Goal: Information Seeking & Learning: Learn about a topic

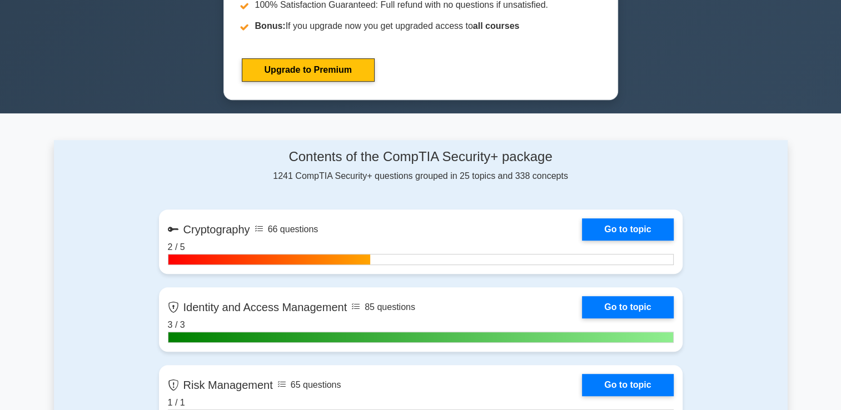
scroll to position [622, 0]
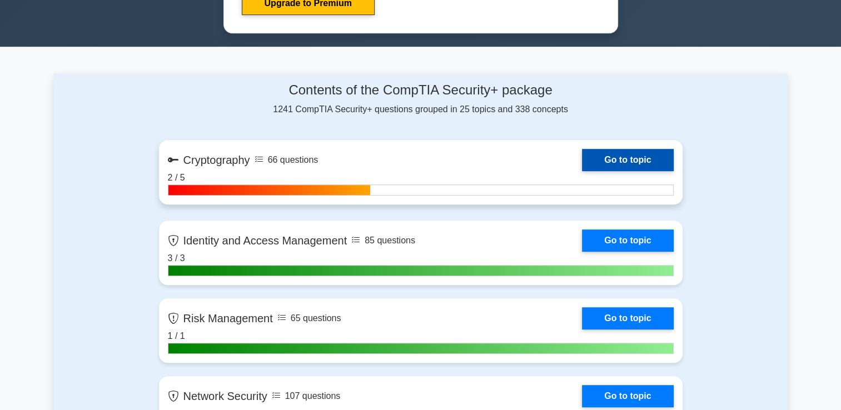
click at [600, 156] on link "Go to topic" at bounding box center [627, 160] width 91 height 22
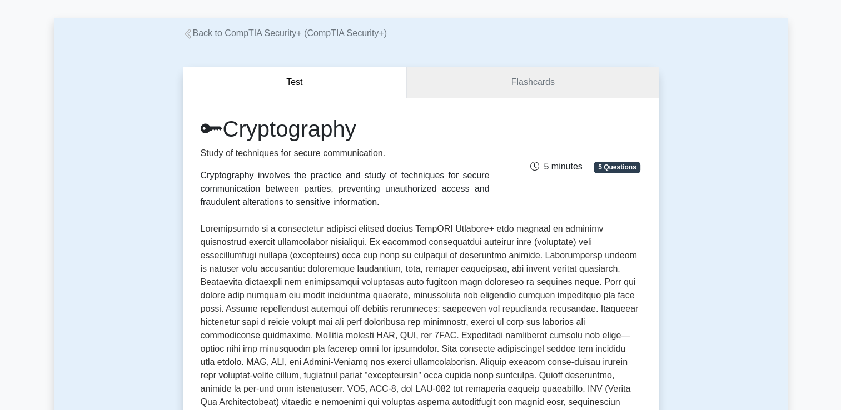
scroll to position [44, 0]
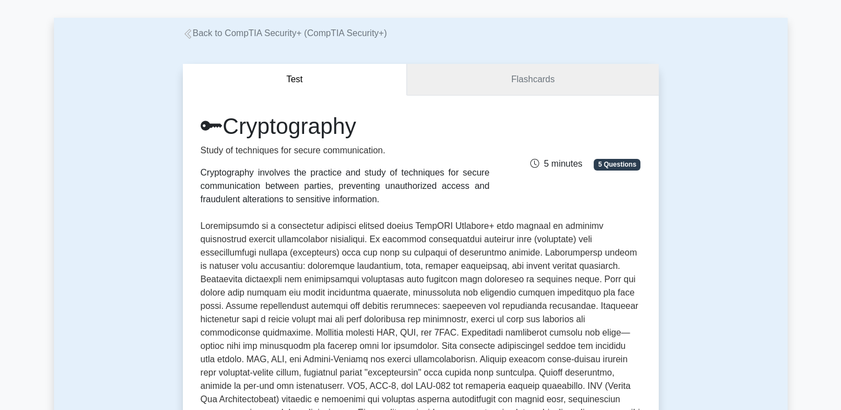
click at [523, 88] on link "Flashcards" at bounding box center [532, 80] width 251 height 32
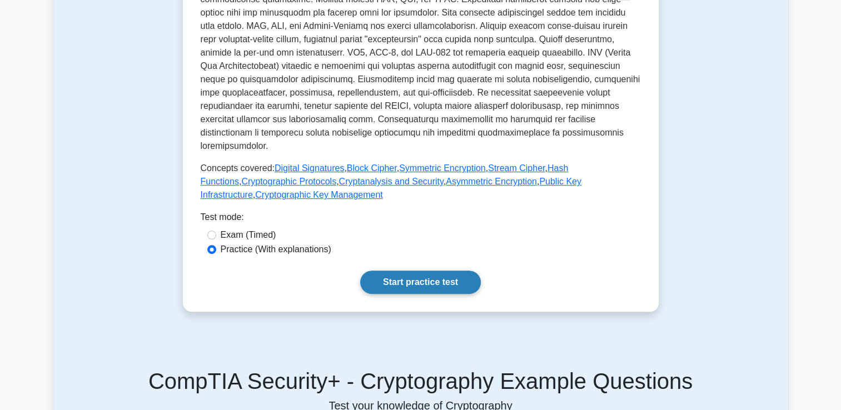
scroll to position [400, 0]
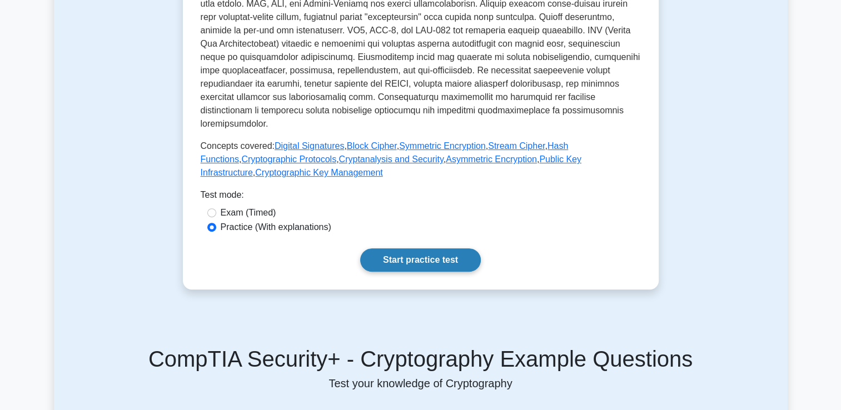
click at [398, 248] on link "Start practice test" at bounding box center [420, 259] width 121 height 23
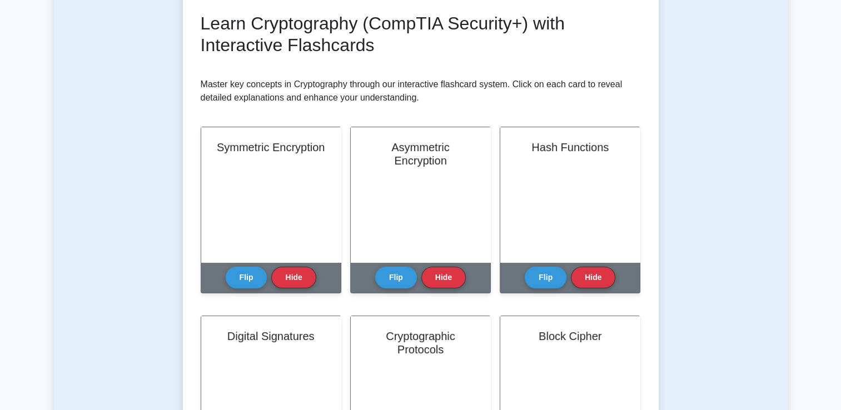
scroll to position [156, 0]
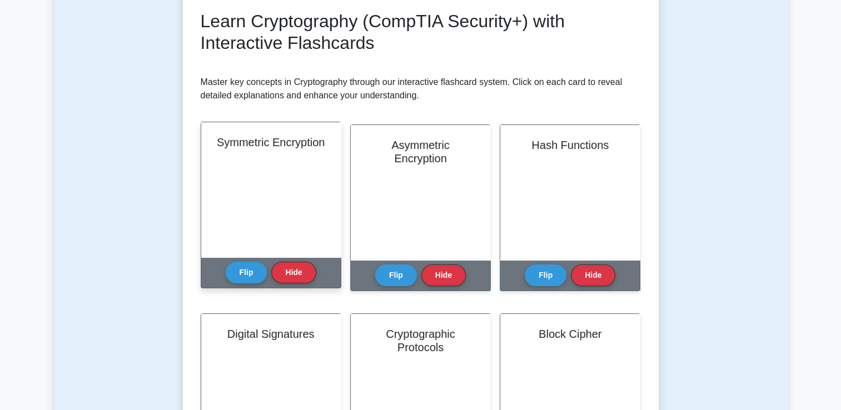
click at [272, 188] on div "Symmetric Encryption" at bounding box center [270, 189] width 139 height 135
click at [250, 275] on button "Flip" at bounding box center [247, 272] width 42 height 22
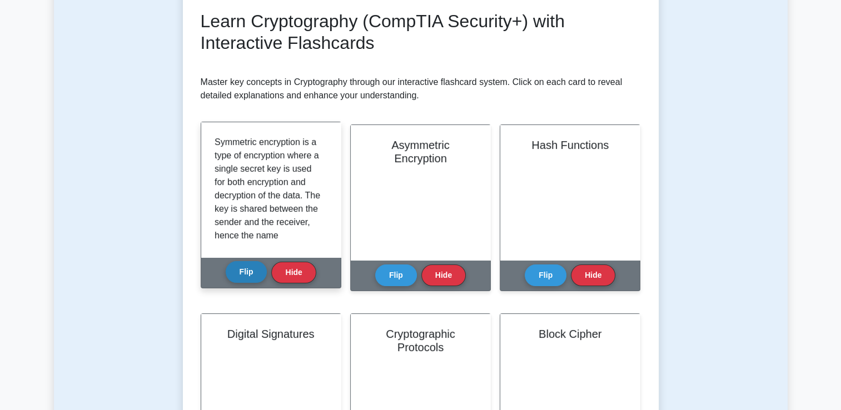
click at [250, 275] on button "Flip" at bounding box center [247, 272] width 42 height 22
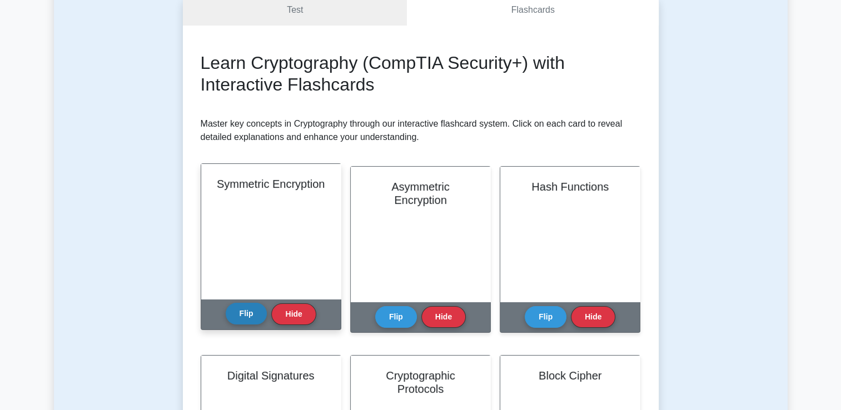
scroll to position [0, 0]
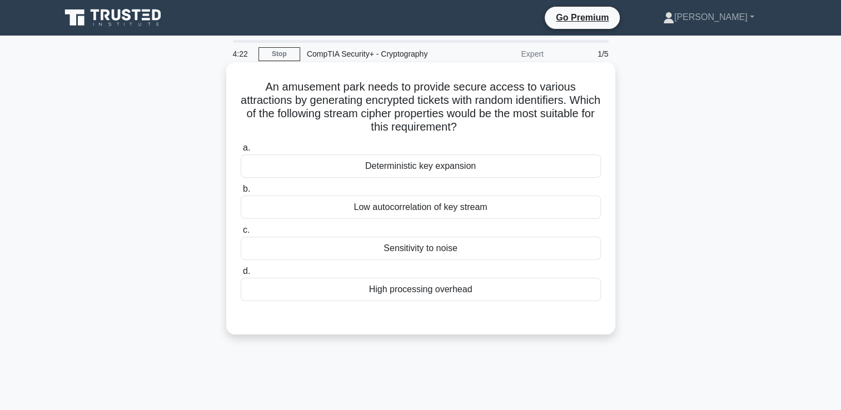
click at [412, 175] on div "Deterministic key expansion" at bounding box center [421, 165] width 360 height 23
click at [241, 152] on input "a. Deterministic key expansion" at bounding box center [241, 147] width 0 height 7
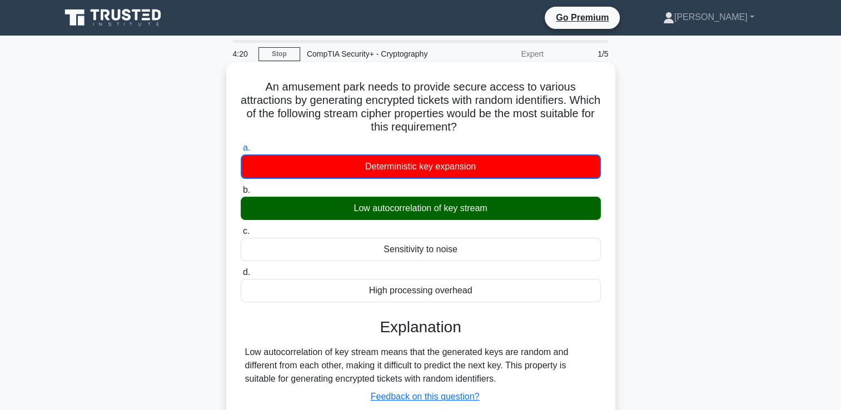
click at [241, 187] on input "b. Low autocorrelation of key stream" at bounding box center [241, 190] width 0 height 7
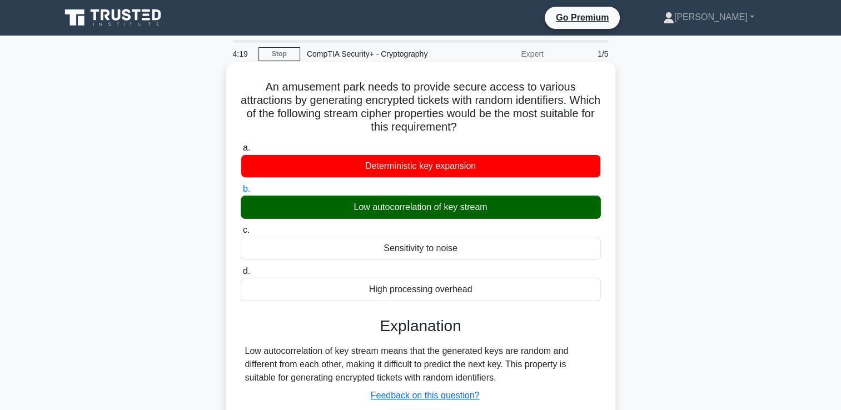
click at [241, 227] on input "c. Sensitivity to noise" at bounding box center [241, 230] width 0 height 7
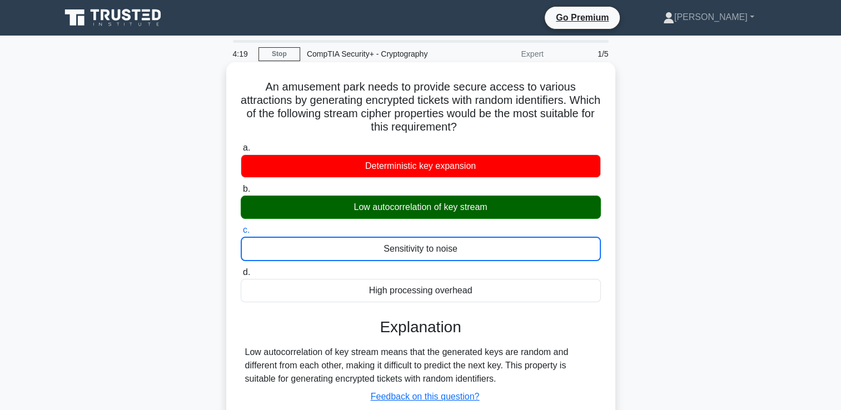
click at [241, 269] on input "d. High processing overhead" at bounding box center [241, 272] width 0 height 7
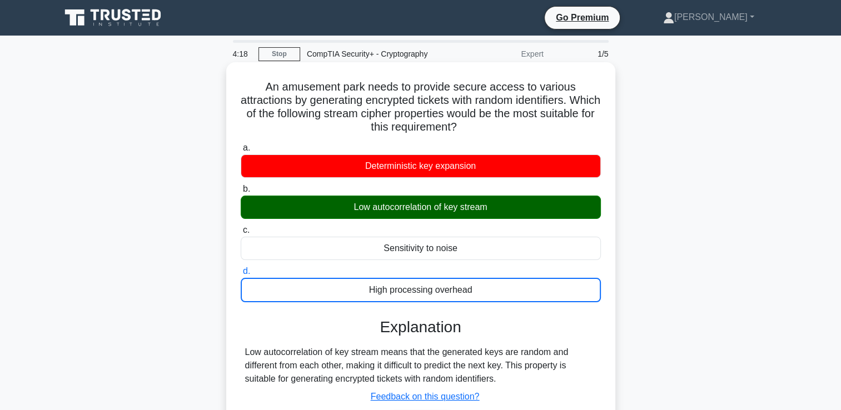
click at [241, 144] on input "a. Deterministic key expansion" at bounding box center [241, 147] width 0 height 7
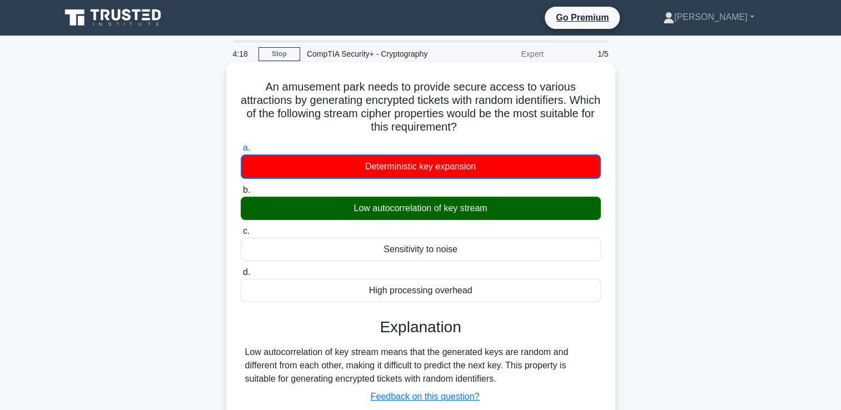
click at [241, 187] on input "b. Low autocorrelation of key stream" at bounding box center [241, 190] width 0 height 7
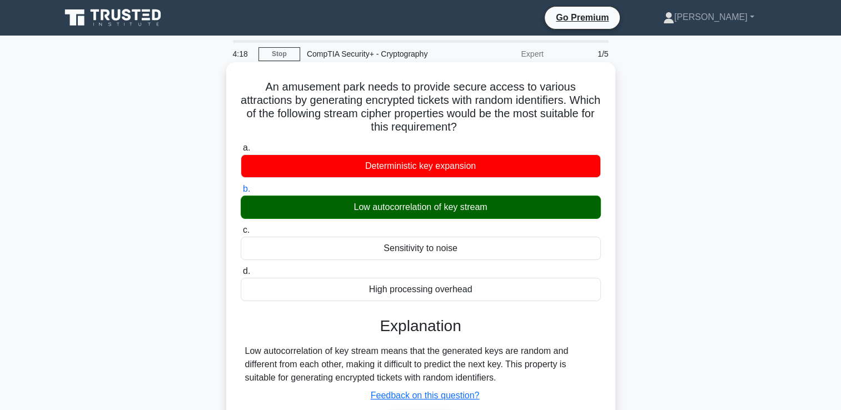
click at [241, 227] on input "c. Sensitivity to noise" at bounding box center [241, 230] width 0 height 7
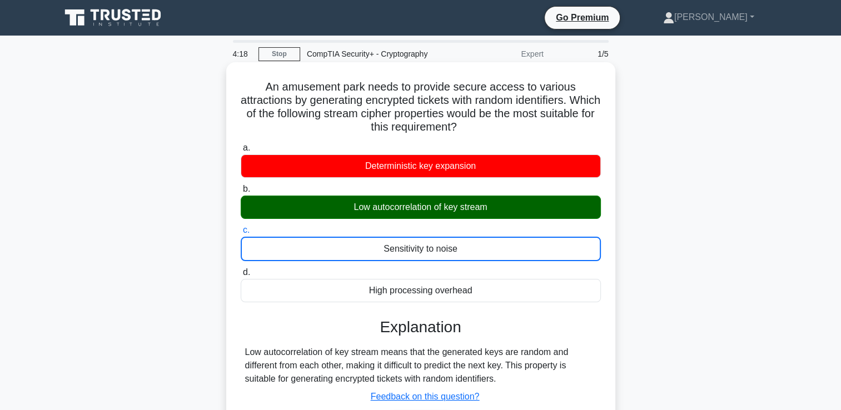
click at [241, 269] on input "d. High processing overhead" at bounding box center [241, 272] width 0 height 7
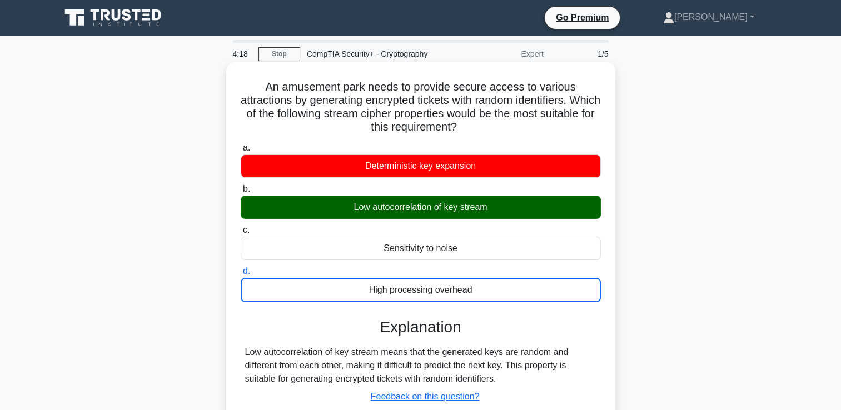
click at [241, 144] on input "a. Deterministic key expansion" at bounding box center [241, 147] width 0 height 7
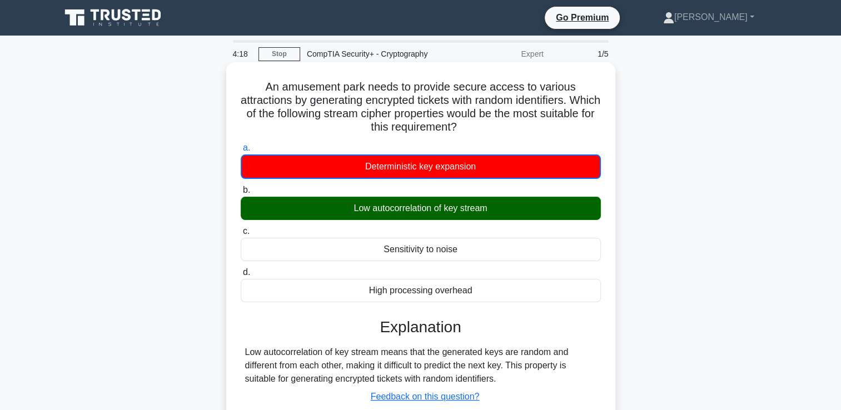
click at [241, 187] on input "b. Low autocorrelation of key stream" at bounding box center [241, 190] width 0 height 7
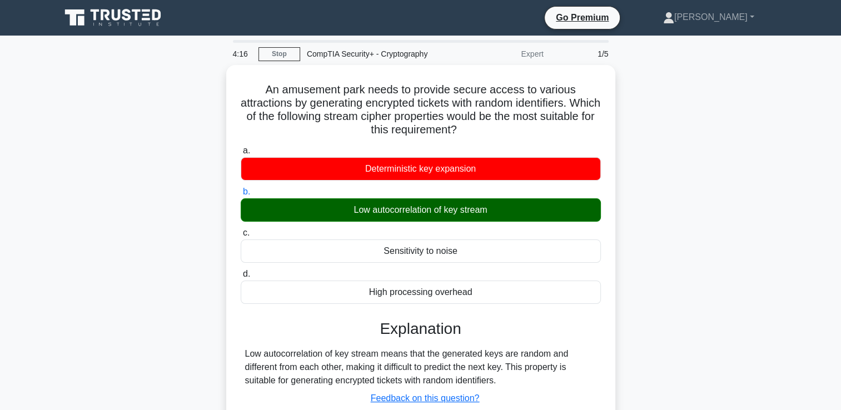
click at [646, 263] on div "An amusement park needs to provide secure access to various attractions by gene…" at bounding box center [421, 272] width 734 height 415
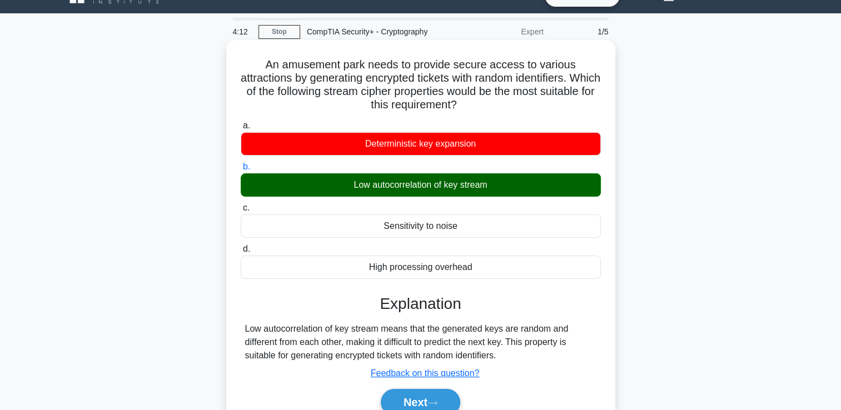
scroll to position [67, 0]
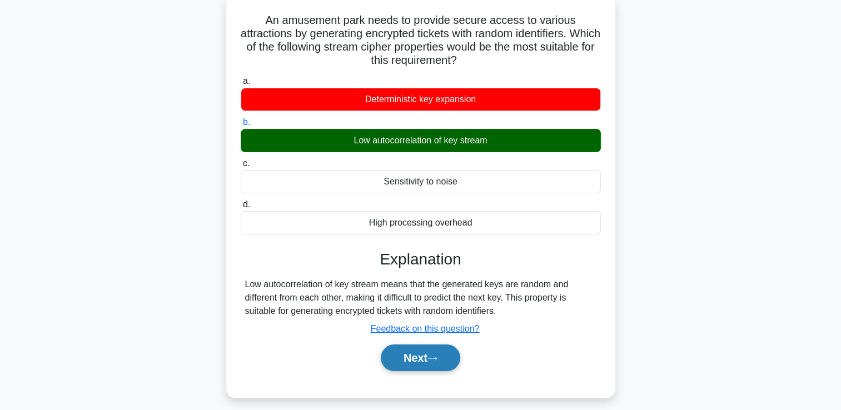
click at [405, 363] on button "Next" at bounding box center [420, 358] width 79 height 27
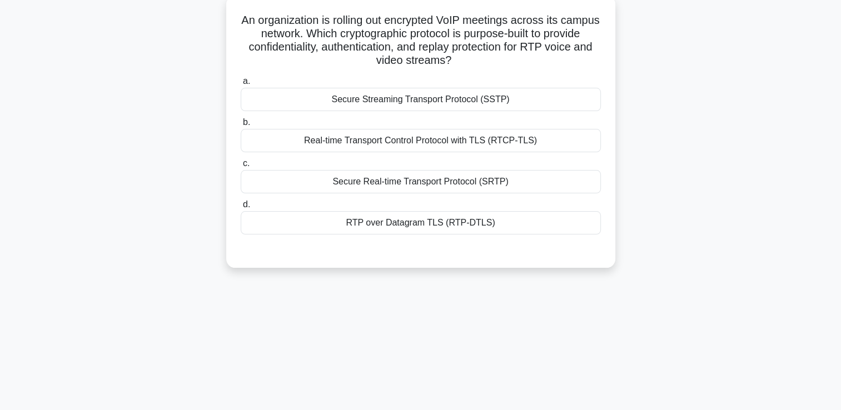
click at [349, 148] on div "Real-time Transport Control Protocol with TLS (RTCP-TLS)" at bounding box center [421, 140] width 360 height 23
click at [241, 126] on input "b. Real-time Transport Control Protocol with TLS (RTCP-TLS)" at bounding box center [241, 122] width 0 height 7
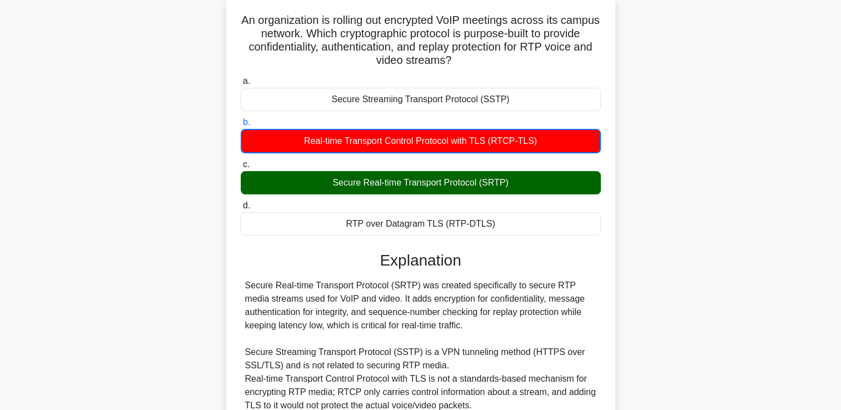
click at [241, 161] on input "c. Secure Real-time Transport Protocol (SRTP)" at bounding box center [241, 164] width 0 height 7
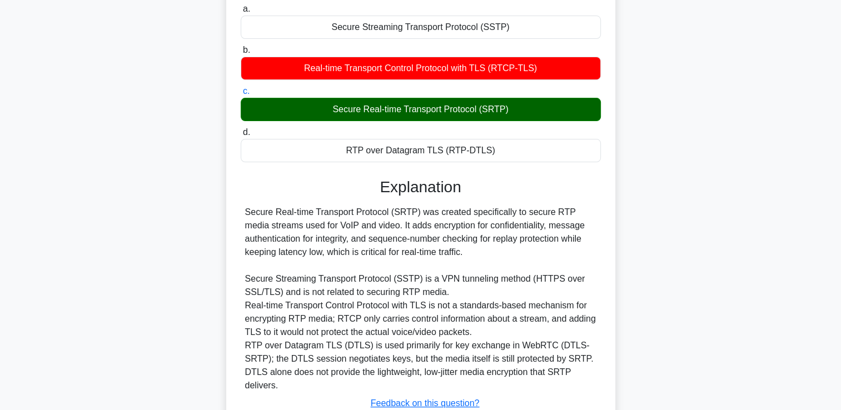
scroll to position [207, 0]
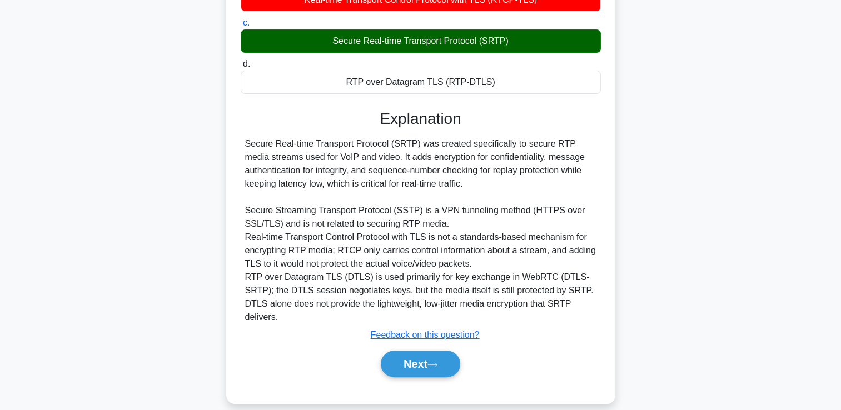
drag, startPoint x: 245, startPoint y: 146, endPoint x: 465, endPoint y: 183, distance: 223.3
click at [465, 183] on div "Secure Real-time Transport Protocol (SRTP) was created specifically to secure R…" at bounding box center [420, 230] width 351 height 187
copy div "Secure Real-time Transport Protocol (SRTP) was created specifically to secure R…"
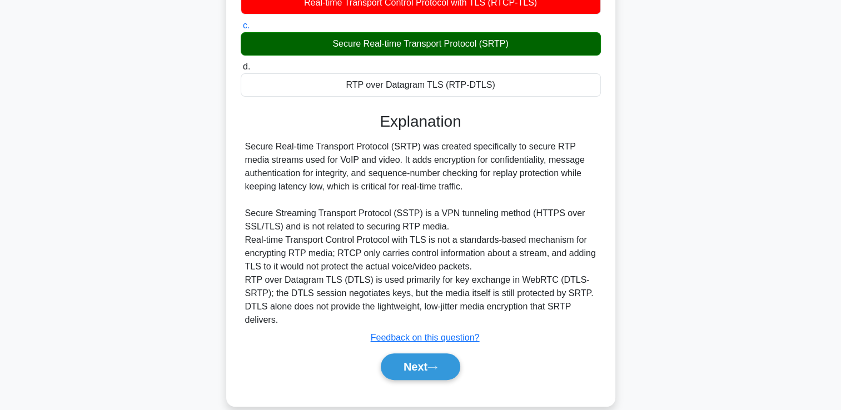
click at [188, 149] on div "An organization is rolling out encrypted VoIP meetings across its campus networ…" at bounding box center [421, 139] width 734 height 562
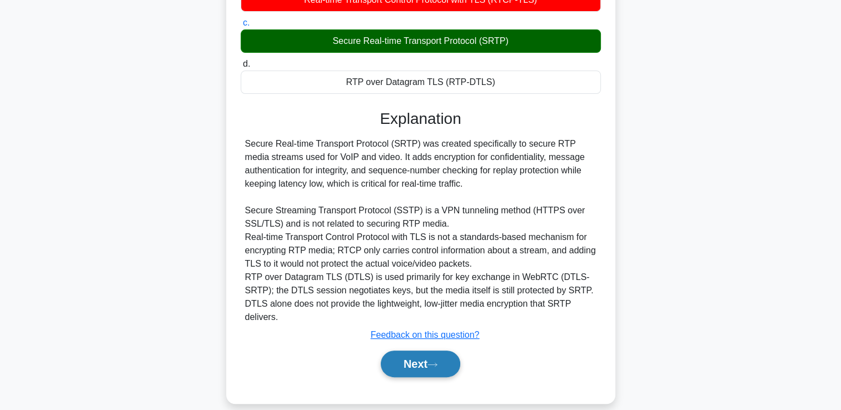
click at [419, 351] on button "Next" at bounding box center [420, 364] width 79 height 27
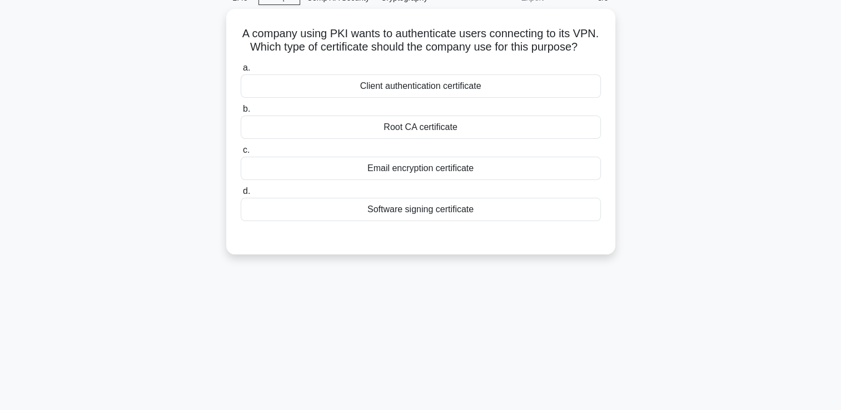
scroll to position [56, 0]
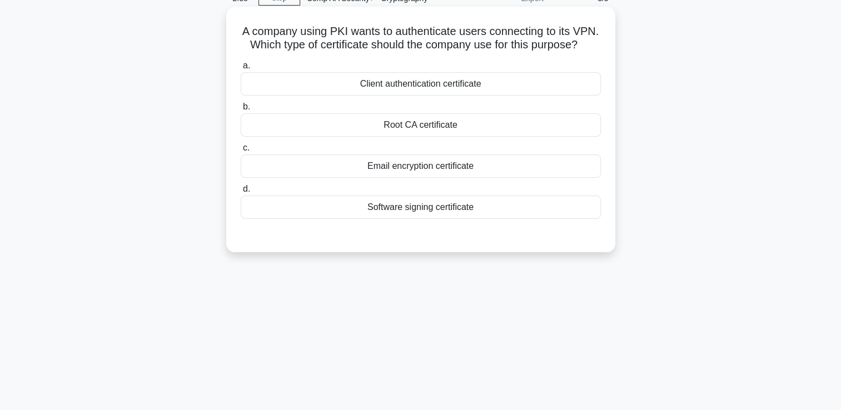
click at [410, 96] on div "Client authentication certificate" at bounding box center [421, 83] width 360 height 23
click at [241, 69] on input "a. Client authentication certificate" at bounding box center [241, 65] width 0 height 7
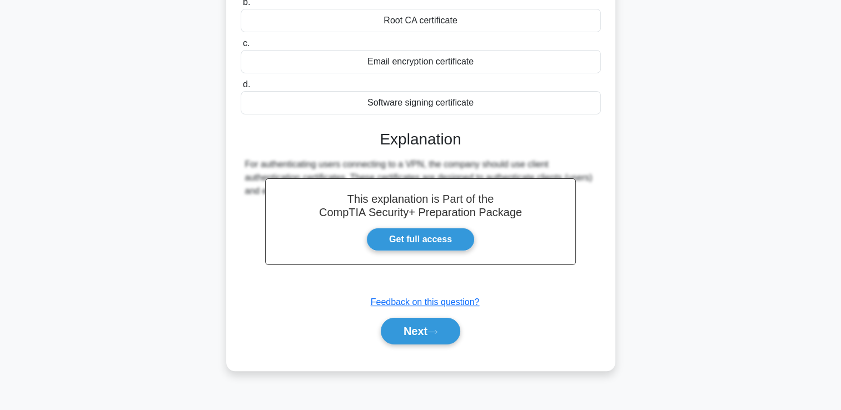
scroll to position [169, 0]
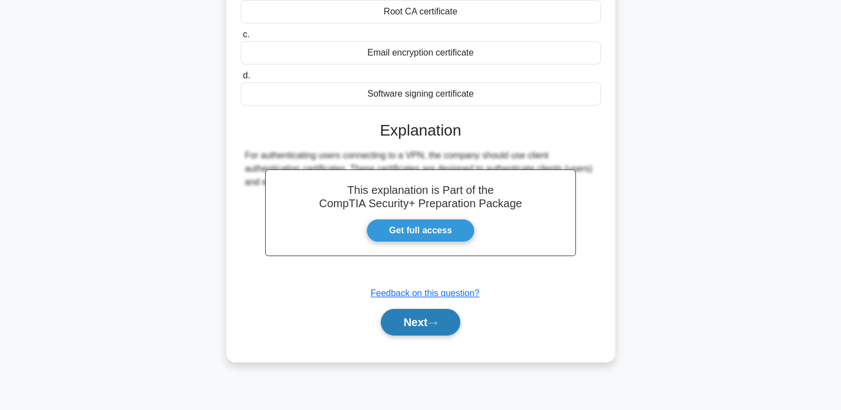
click at [420, 336] on button "Next" at bounding box center [420, 322] width 79 height 27
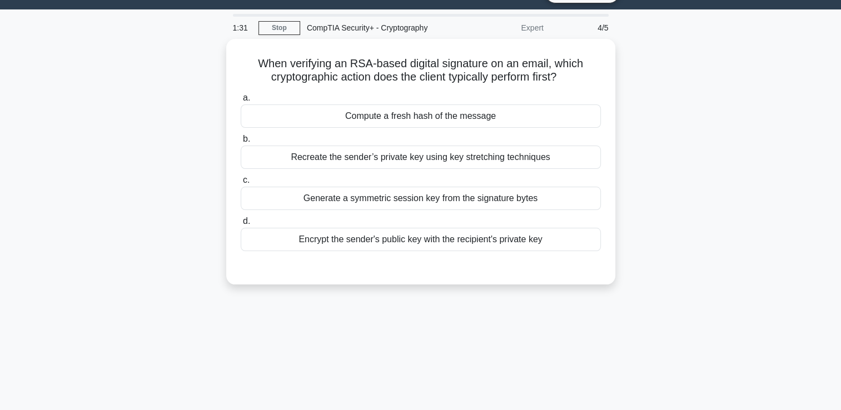
scroll to position [28, 0]
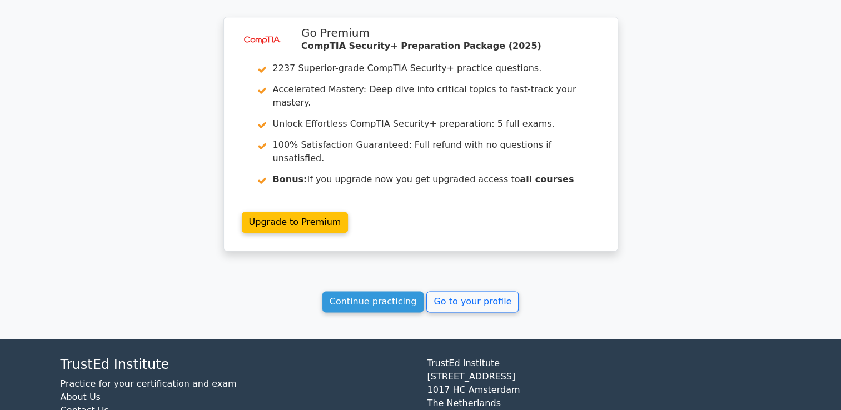
scroll to position [1332, 0]
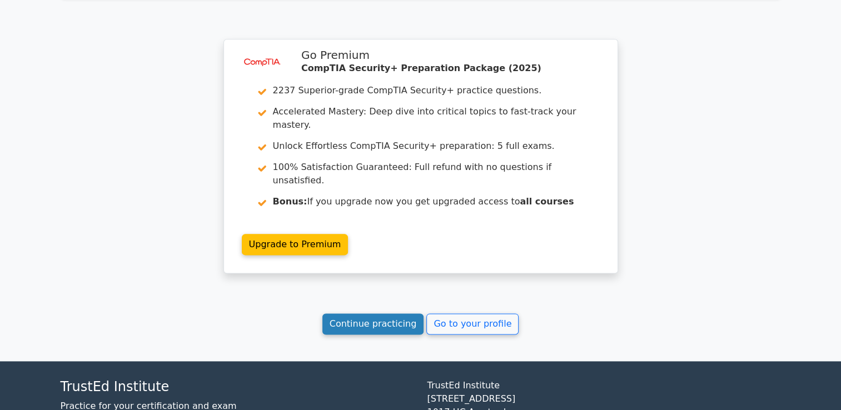
click at [391, 313] on link "Continue practicing" at bounding box center [373, 323] width 102 height 21
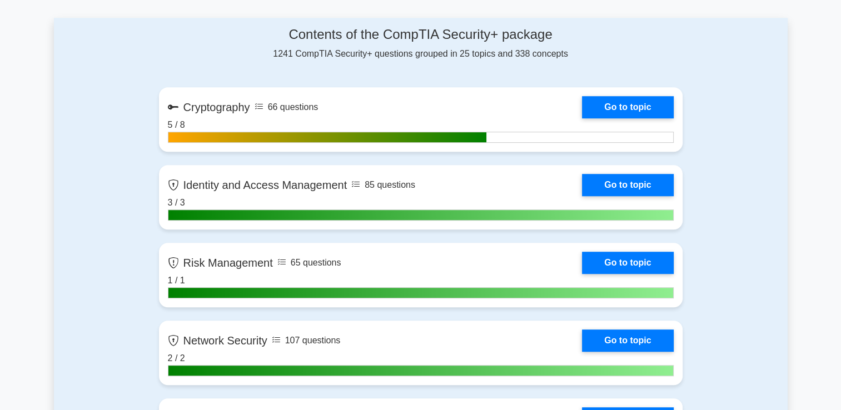
scroll to position [689, 0]
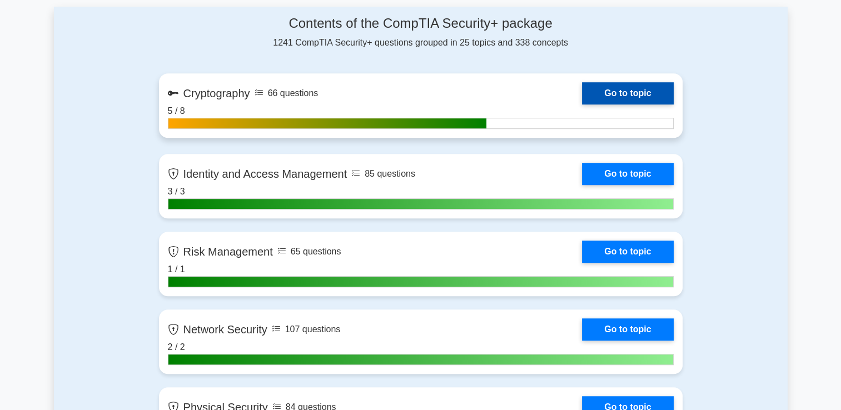
click at [602, 91] on link "Go to topic" at bounding box center [627, 93] width 91 height 22
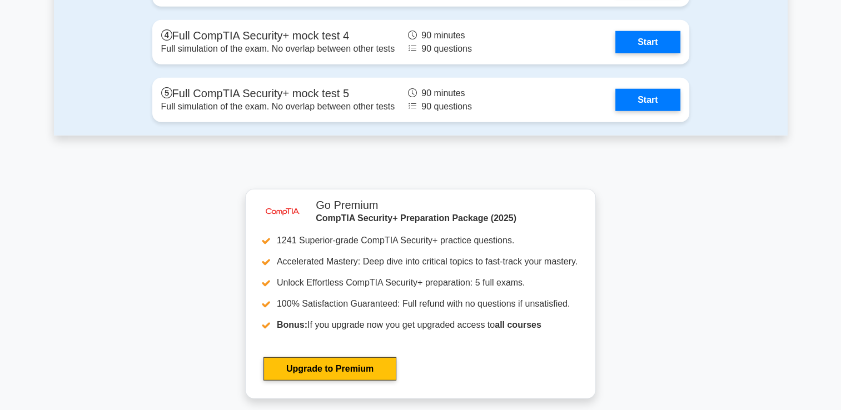
scroll to position [3021, 0]
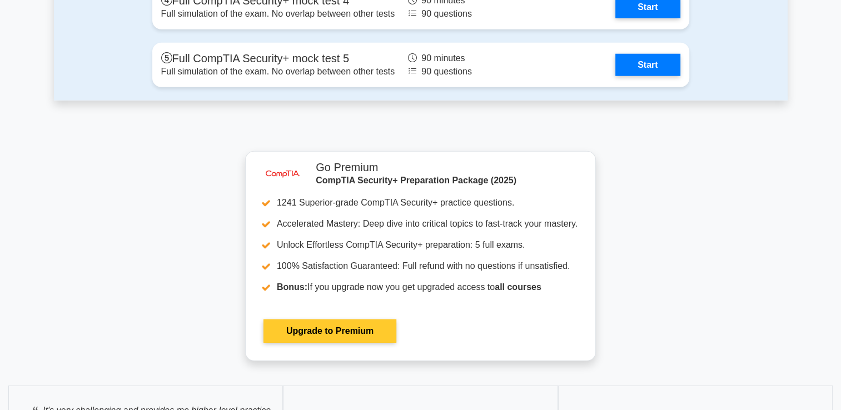
click at [341, 336] on link "Upgrade to Premium" at bounding box center [329, 331] width 133 height 23
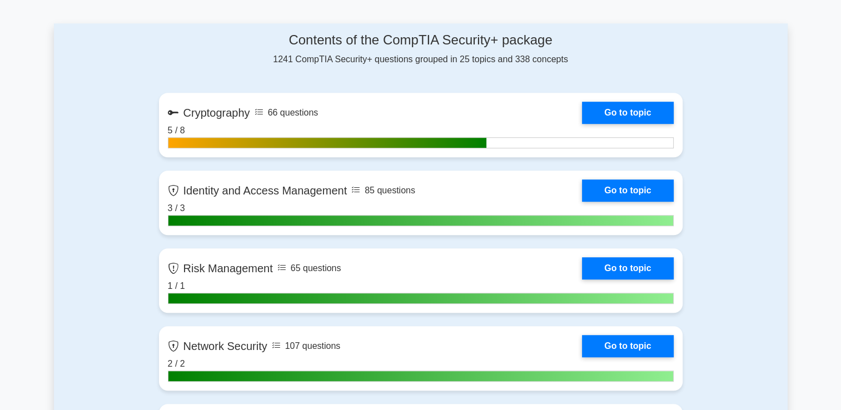
scroll to position [677, 0]
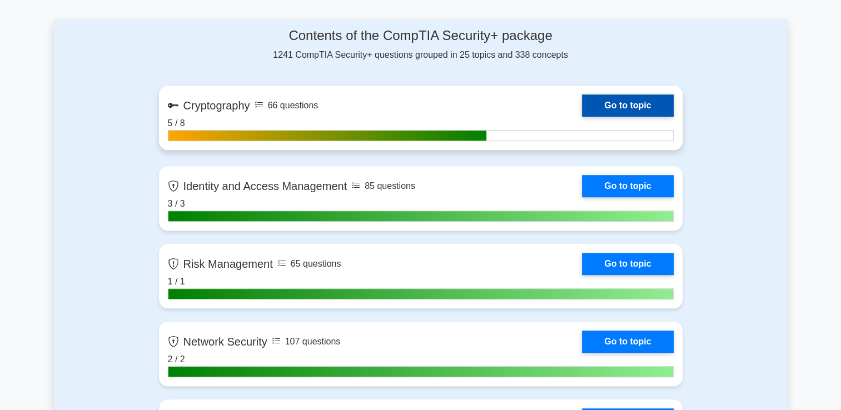
click at [625, 94] on link "Go to topic" at bounding box center [627, 105] width 91 height 22
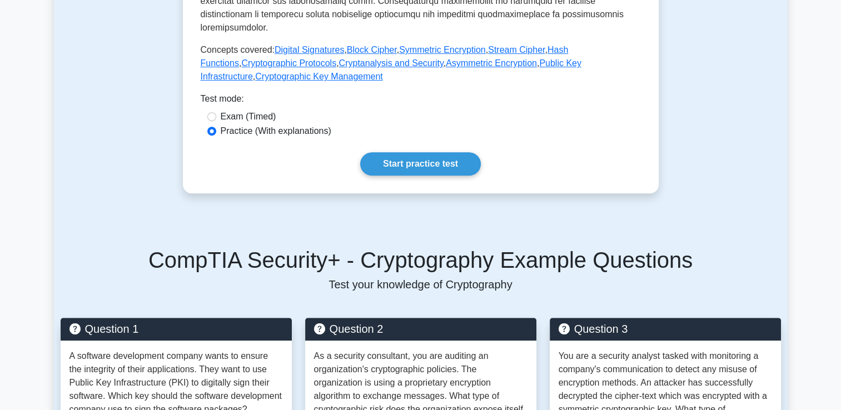
scroll to position [511, 0]
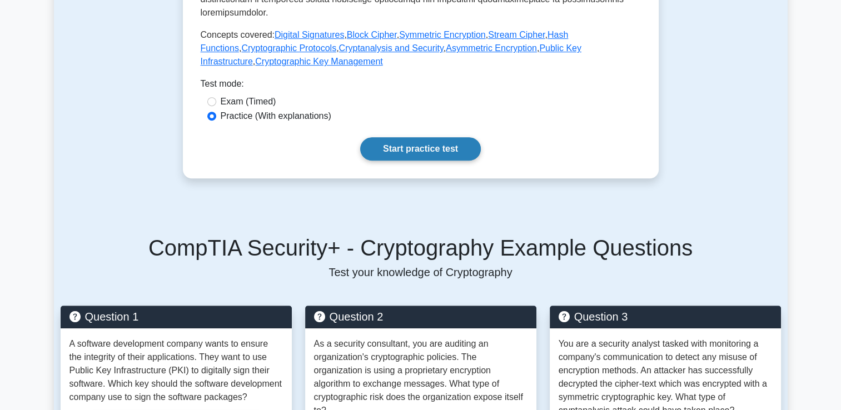
click at [426, 137] on link "Start practice test" at bounding box center [420, 148] width 121 height 23
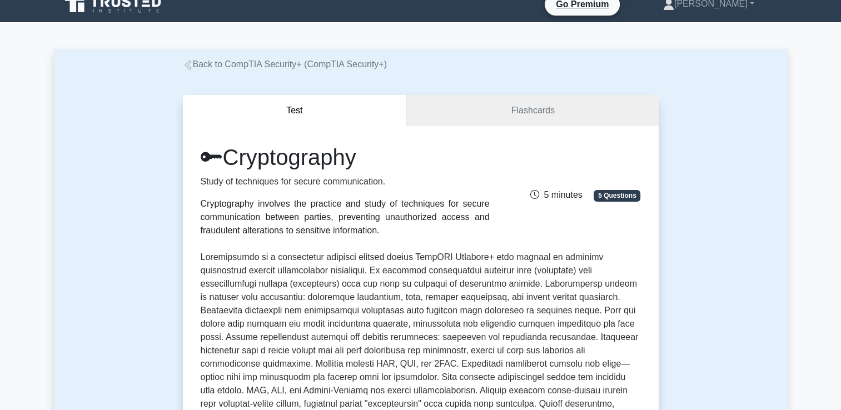
scroll to position [0, 0]
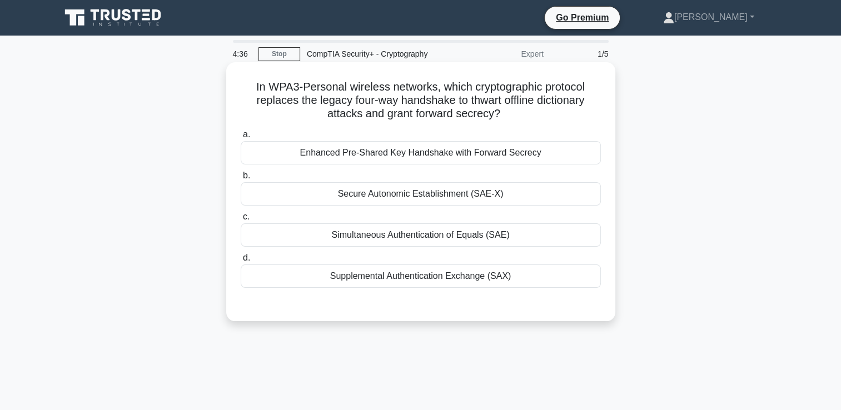
click at [397, 152] on div "Enhanced Pre-Shared Key Handshake with Forward Secrecy" at bounding box center [421, 152] width 360 height 23
click at [241, 138] on input "a. Enhanced Pre-Shared Key Handshake with Forward Secrecy" at bounding box center [241, 134] width 0 height 7
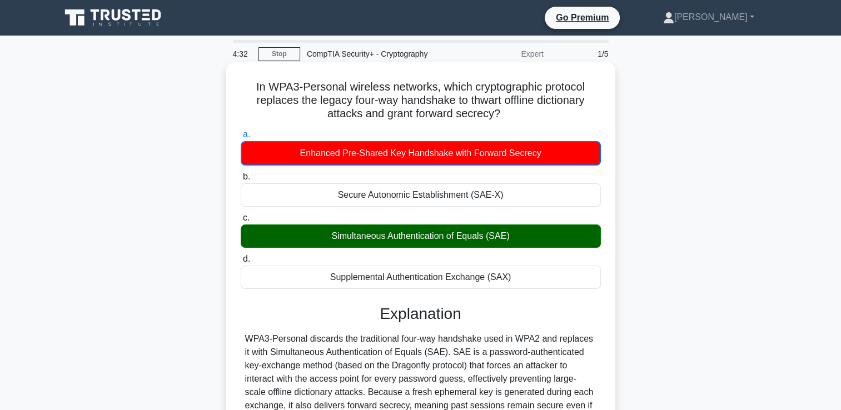
click at [241, 173] on input "b. Secure Autonomic Establishment (SAE-X)" at bounding box center [241, 176] width 0 height 7
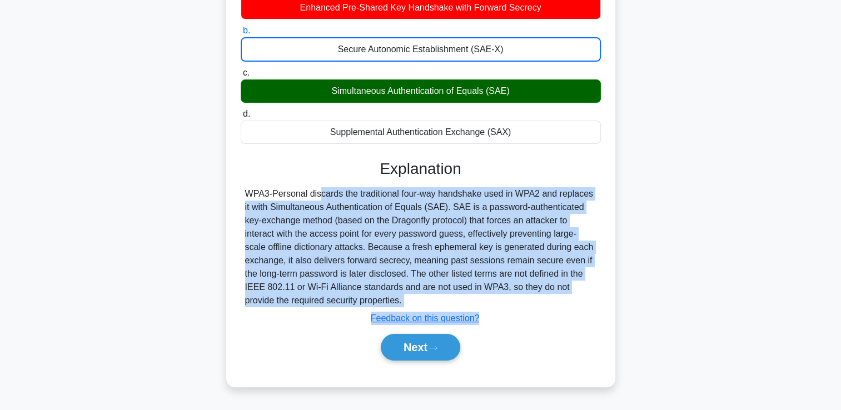
scroll to position [190, 0]
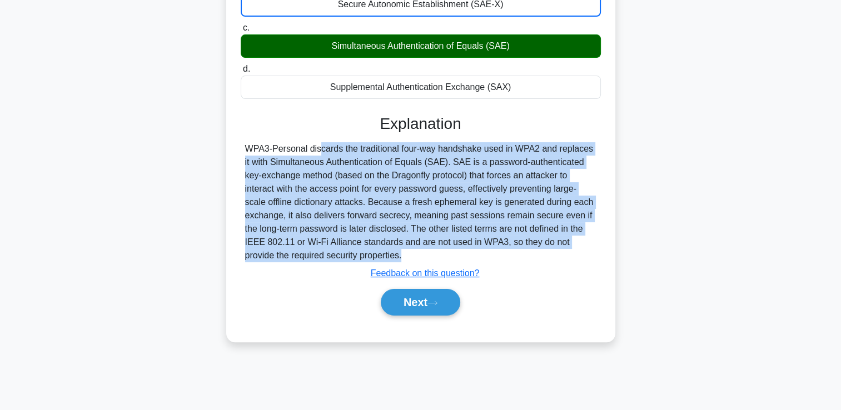
drag, startPoint x: 246, startPoint y: 338, endPoint x: 340, endPoint y: 263, distance: 119.8
click at [340, 263] on div "Explanation WPA3-Personal discards the traditional four-way handshake used in W…" at bounding box center [421, 217] width 360 height 206
copy div "WPA3-Personal discards the traditional four-way handshake used in WPA2 and repl…"
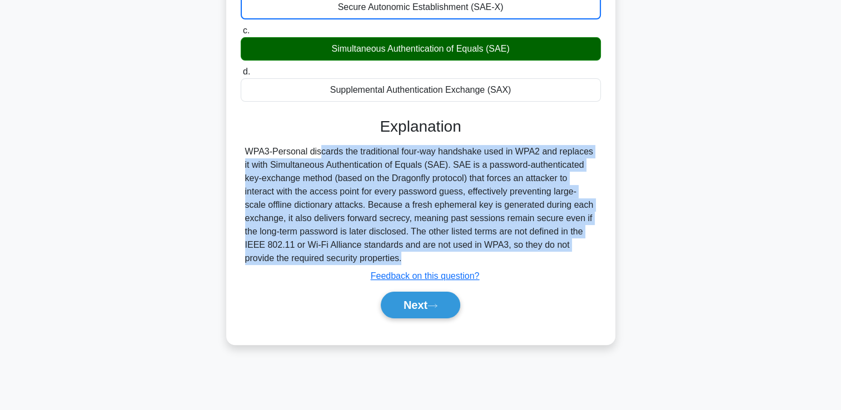
click at [138, 188] on div "In WPA3-Personal wireless networks, which cryptographic protocol replaces the l…" at bounding box center [421, 116] width 734 height 483
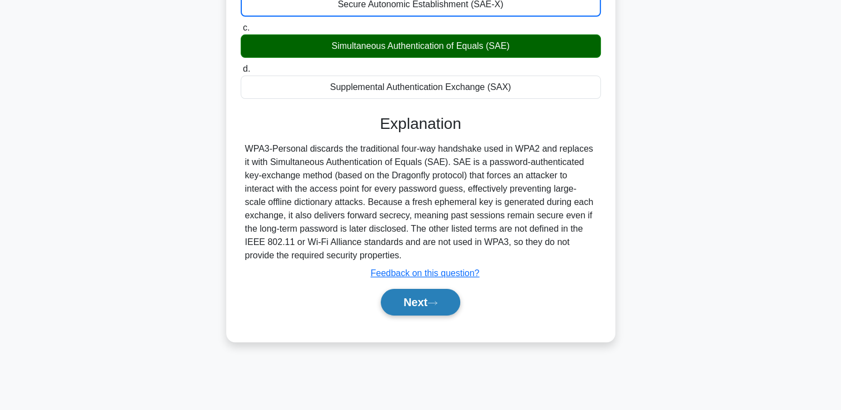
click at [399, 304] on button "Next" at bounding box center [420, 302] width 79 height 27
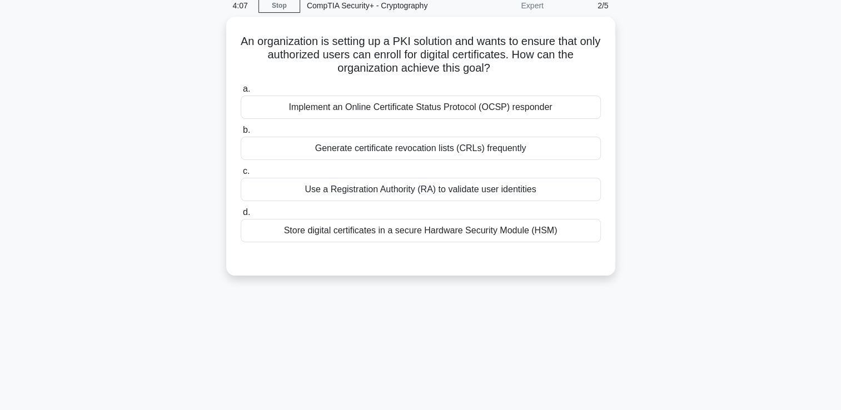
scroll to position [46, 0]
click at [369, 192] on div "Use a Registration Authority (RA) to validate user identities" at bounding box center [421, 188] width 360 height 23
click at [241, 174] on input "c. Use a Registration Authority (RA) to validate user identities" at bounding box center [241, 170] width 0 height 7
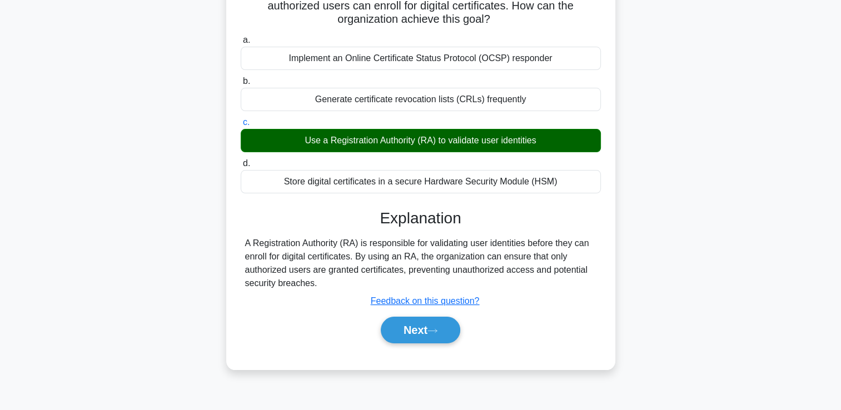
scroll to position [147, 0]
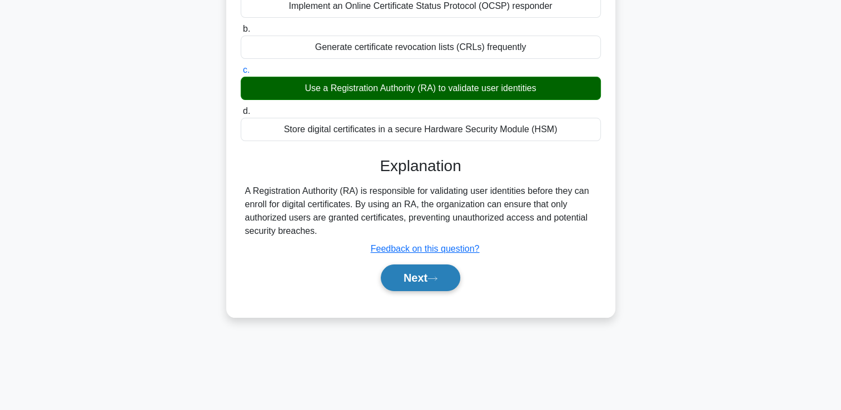
click at [386, 270] on button "Next" at bounding box center [420, 278] width 79 height 27
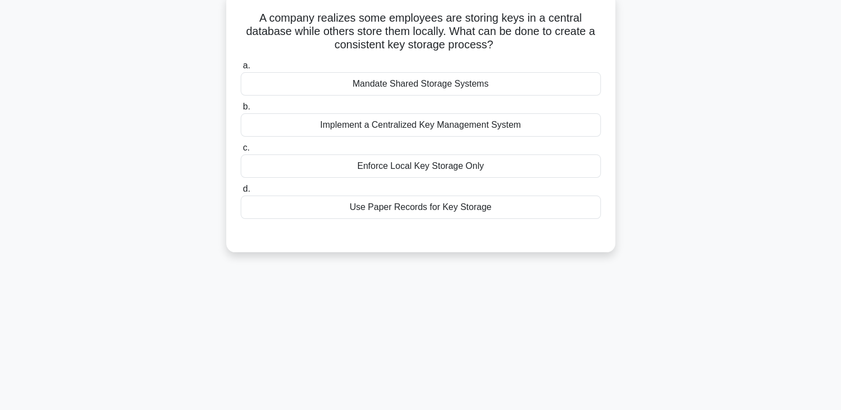
scroll to position [49, 0]
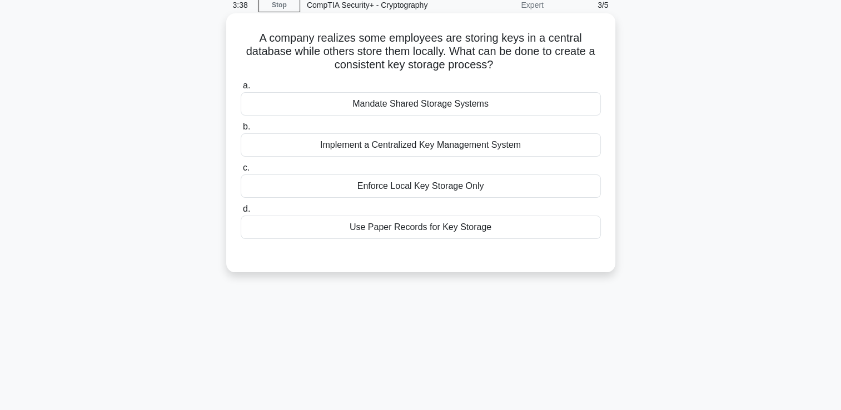
click at [507, 152] on div "Implement a Centralized Key Management System" at bounding box center [421, 144] width 360 height 23
click at [241, 131] on input "b. Implement a Centralized Key Management System" at bounding box center [241, 126] width 0 height 7
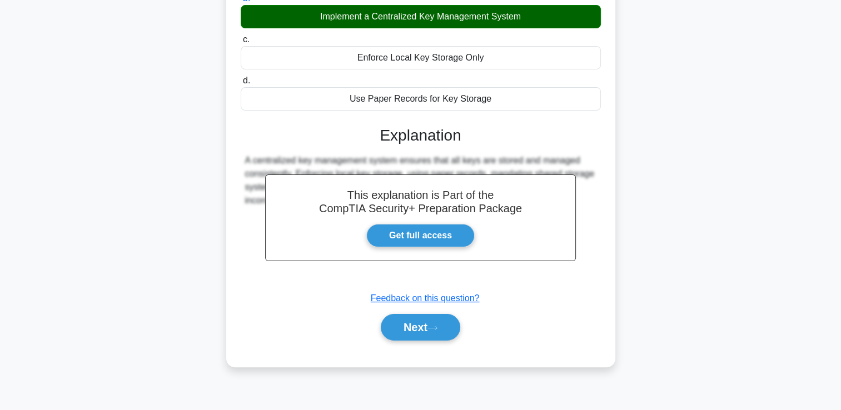
scroll to position [190, 0]
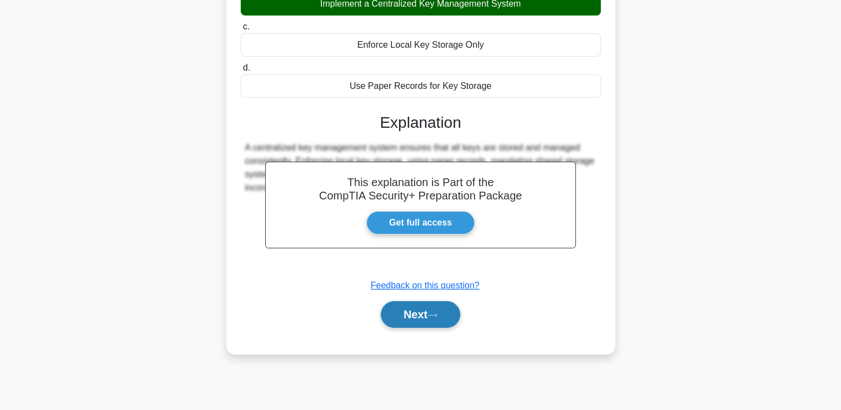
click at [416, 315] on button "Next" at bounding box center [420, 314] width 79 height 27
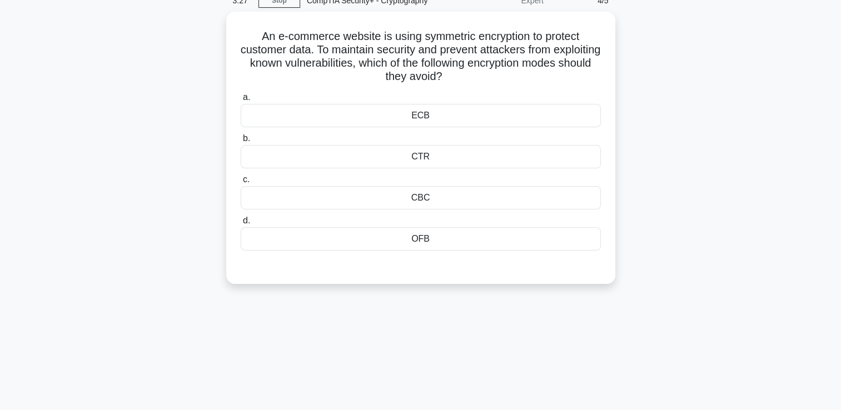
scroll to position [50, 0]
click at [420, 123] on div "ECB" at bounding box center [421, 115] width 360 height 23
click at [241, 102] on input "a. ECB" at bounding box center [241, 97] width 0 height 7
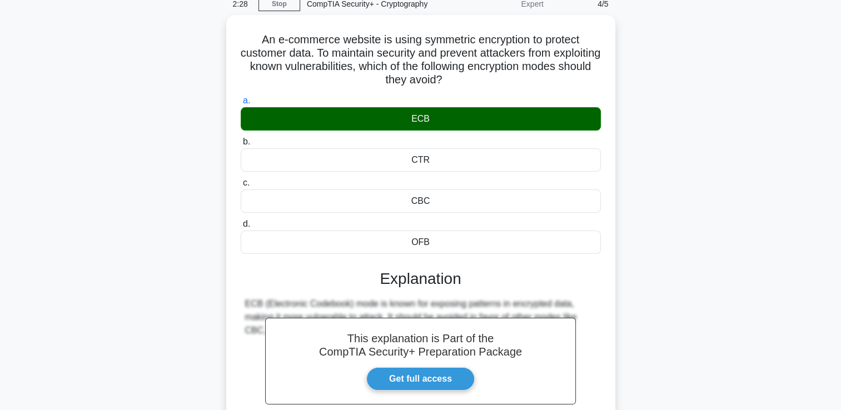
drag, startPoint x: 164, startPoint y: 122, endPoint x: 170, endPoint y: 115, distance: 9.0
click at [170, 115] on div "An e-commerce website is using symmetric encryption to protect customer data. T…" at bounding box center [421, 269] width 734 height 508
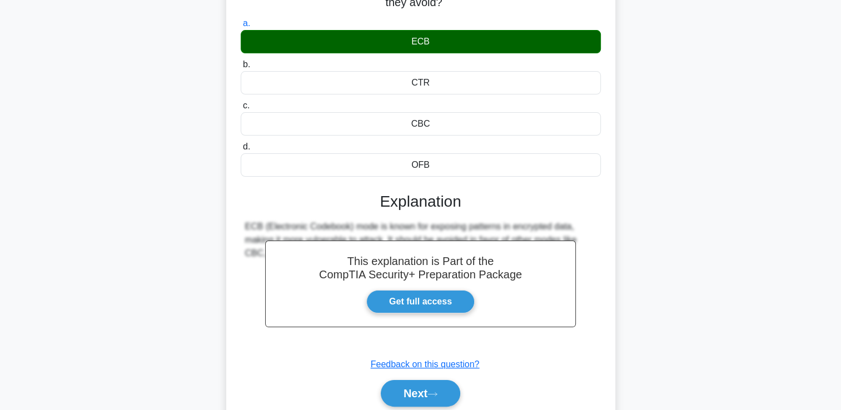
scroll to position [128, 0]
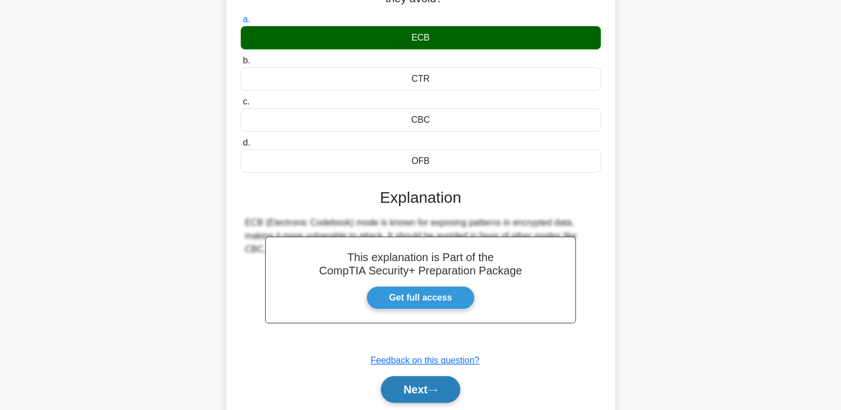
click at [411, 390] on button "Next" at bounding box center [420, 389] width 79 height 27
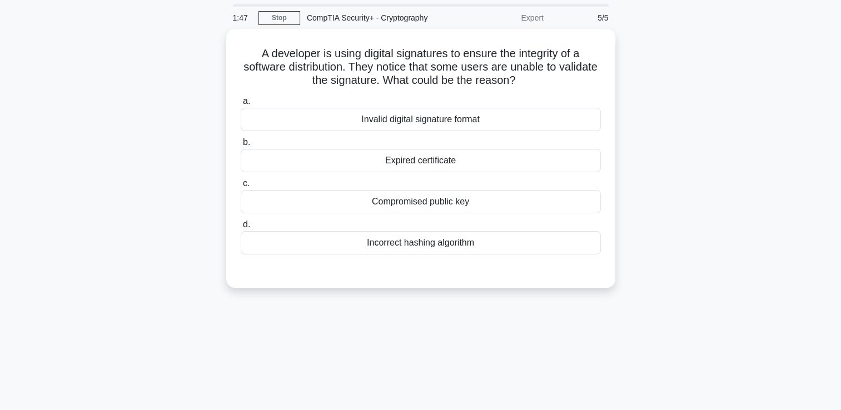
scroll to position [34, 0]
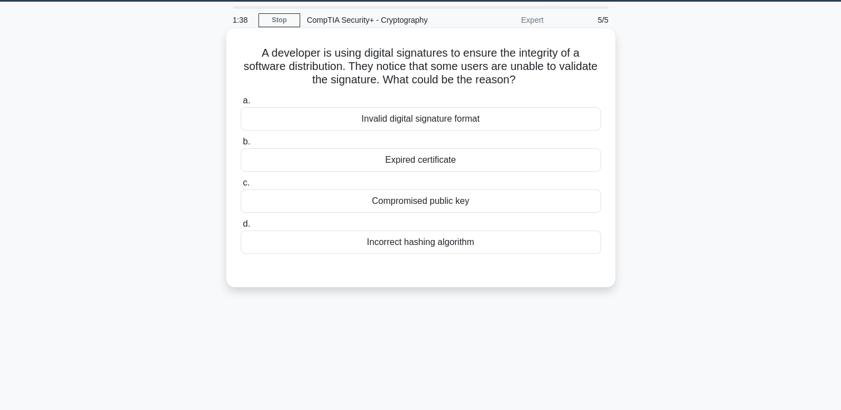
click at [410, 161] on div "Expired certificate" at bounding box center [421, 159] width 360 height 23
click at [241, 146] on input "b. Expired certificate" at bounding box center [241, 141] width 0 height 7
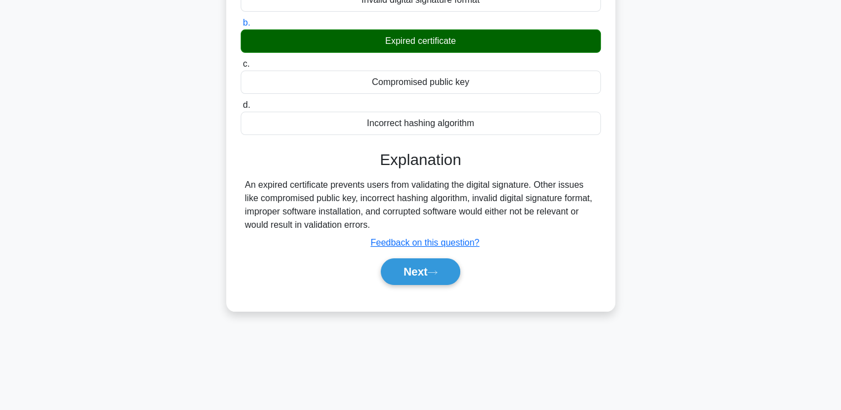
scroll to position [158, 0]
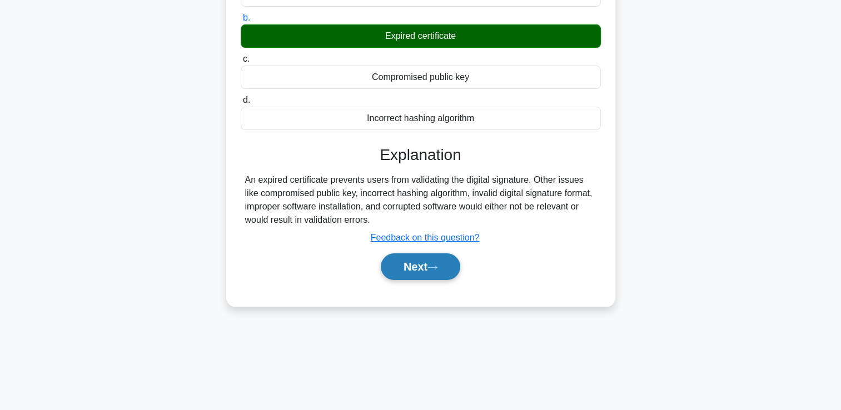
click at [411, 258] on button "Next" at bounding box center [420, 266] width 79 height 27
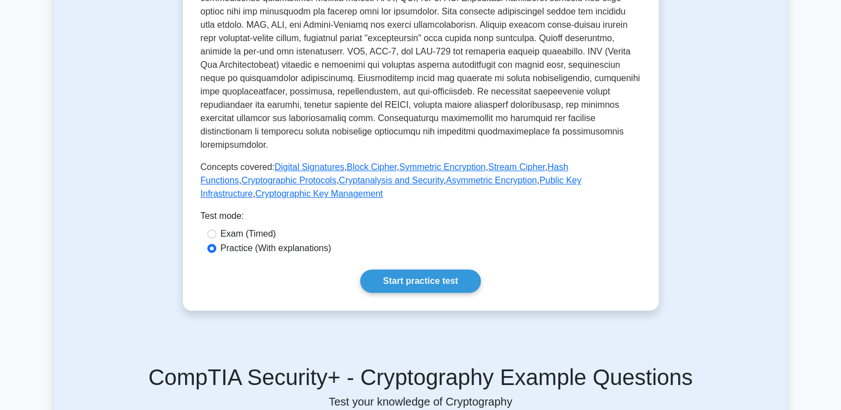
scroll to position [383, 0]
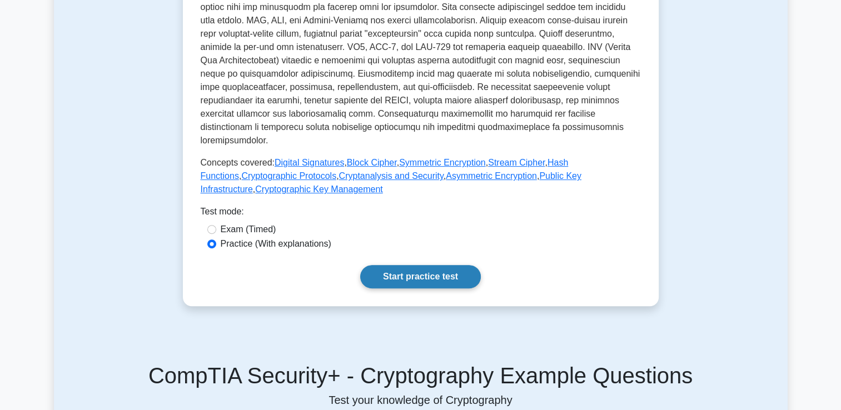
click at [409, 265] on link "Start practice test" at bounding box center [420, 276] width 121 height 23
click at [413, 265] on link "Start practice test" at bounding box center [420, 276] width 121 height 23
click at [384, 265] on link "Start practice test" at bounding box center [420, 276] width 121 height 23
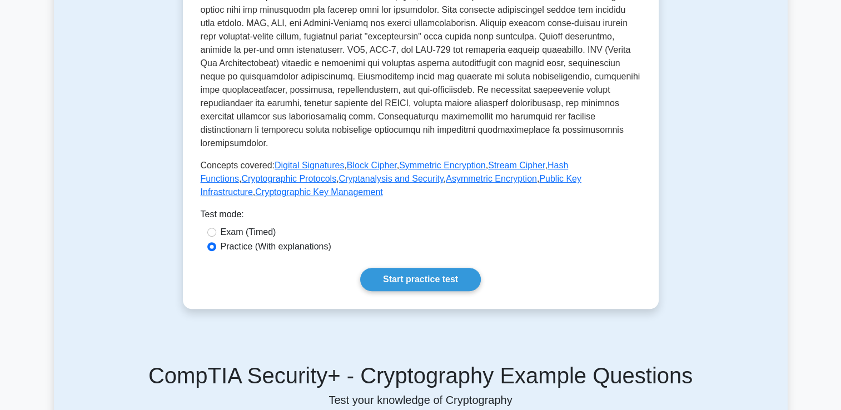
click at [147, 132] on div "Test Flashcards Cryptography Study of techniques for secure communication. Cryp…" at bounding box center [421, 402] width 734 height 1402
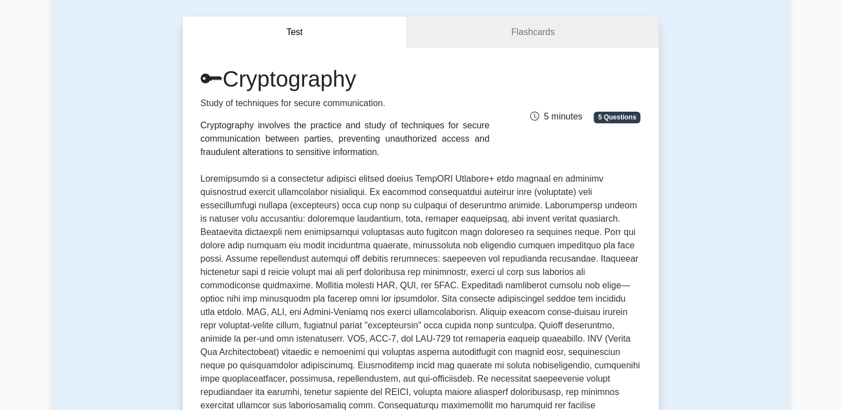
scroll to position [0, 0]
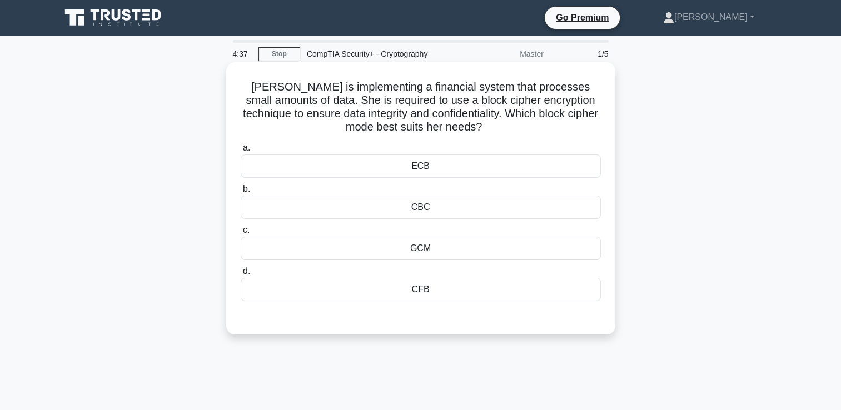
click at [416, 293] on div "CFB" at bounding box center [421, 289] width 360 height 23
click at [241, 275] on input "d. CFB" at bounding box center [241, 271] width 0 height 7
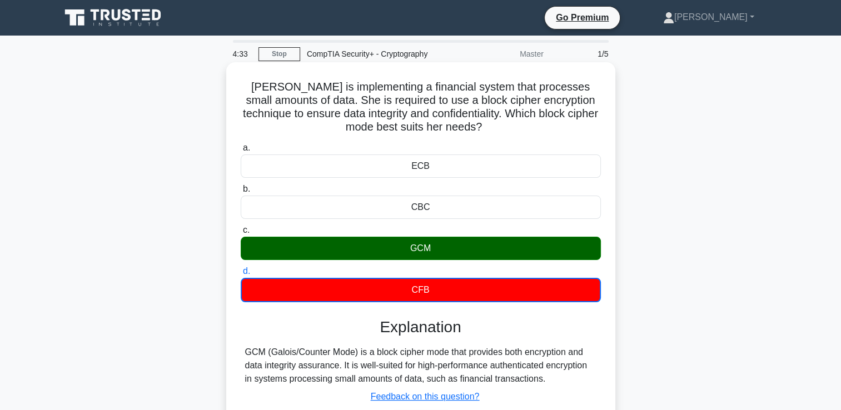
click at [241, 144] on input "a. ECB" at bounding box center [241, 147] width 0 height 7
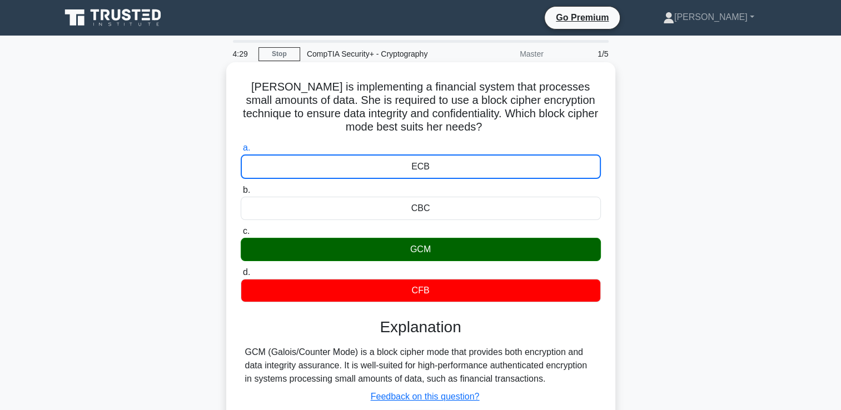
drag, startPoint x: 246, startPoint y: 348, endPoint x: 560, endPoint y: 381, distance: 315.7
click at [560, 381] on div "GCM (Galois/Counter Mode) is a block cipher mode that provides both encryption …" at bounding box center [420, 366] width 351 height 40
copy div "GCM (Galois/Counter Mode) is a block cipher mode that provides both encryption …"
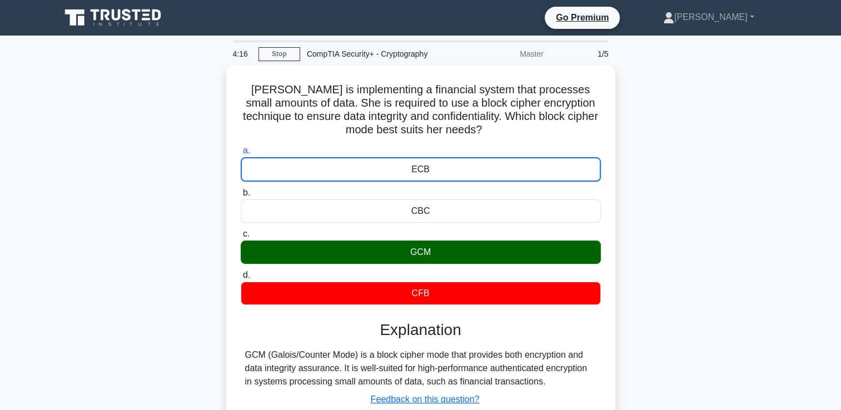
click at [123, 203] on div "Rachel is implementing a financial system that processes small amounts of data.…" at bounding box center [421, 273] width 734 height 416
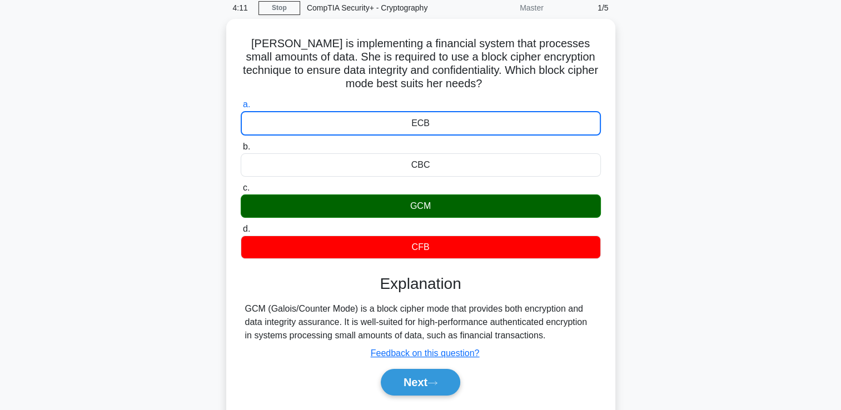
scroll to position [52, 0]
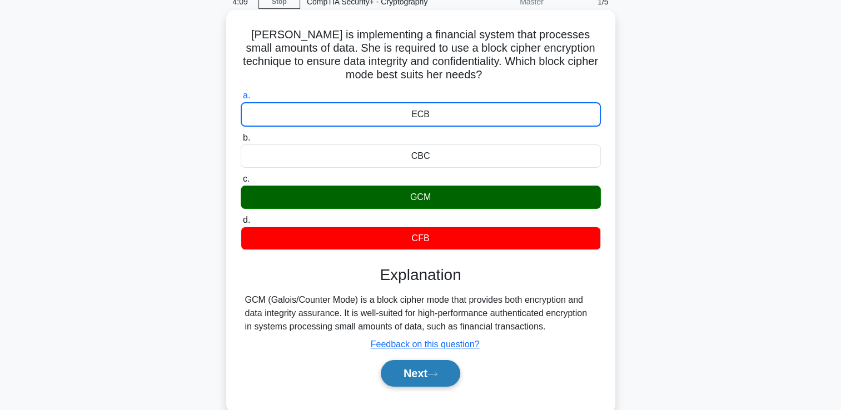
click at [429, 381] on button "Next" at bounding box center [420, 373] width 79 height 27
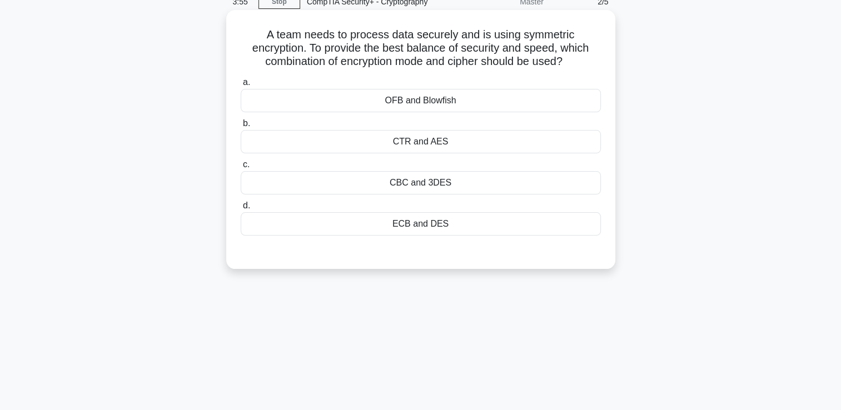
click at [383, 147] on div "CTR and AES" at bounding box center [421, 141] width 360 height 23
click at [241, 127] on input "b. CTR and AES" at bounding box center [241, 123] width 0 height 7
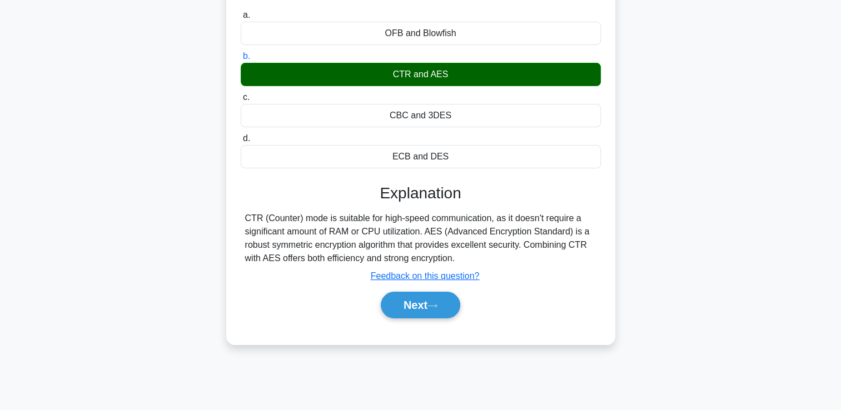
scroll to position [123, 0]
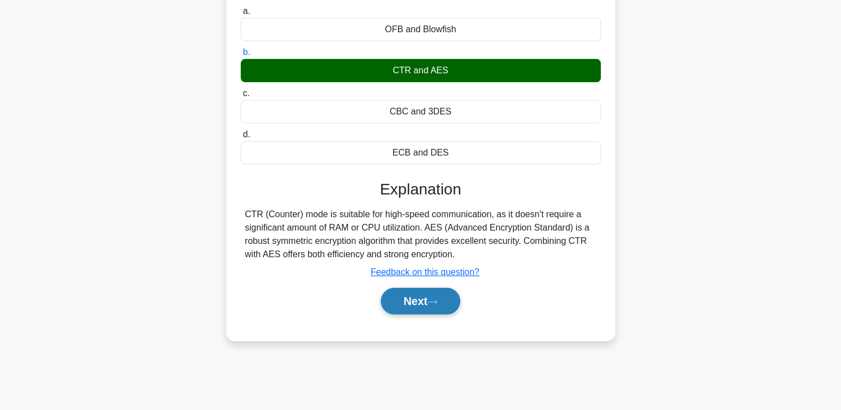
click at [429, 302] on button "Next" at bounding box center [420, 301] width 79 height 27
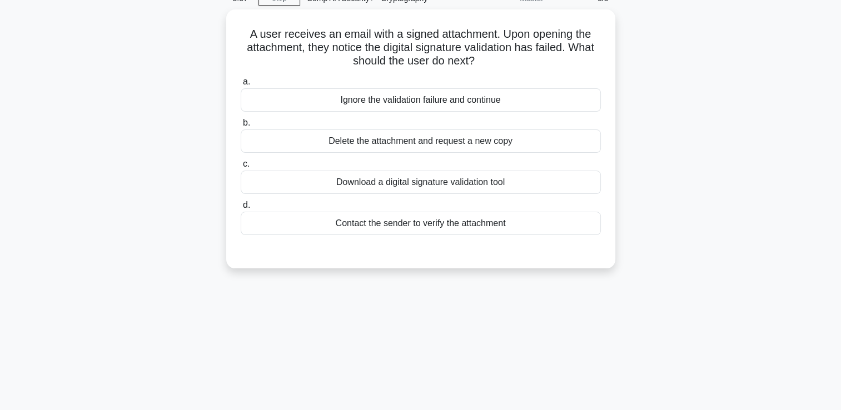
scroll to position [53, 0]
click at [440, 145] on div "Delete the attachment and request a new copy" at bounding box center [421, 140] width 360 height 23
click at [241, 127] on input "b. Delete the attachment and request a new copy" at bounding box center [241, 122] width 0 height 7
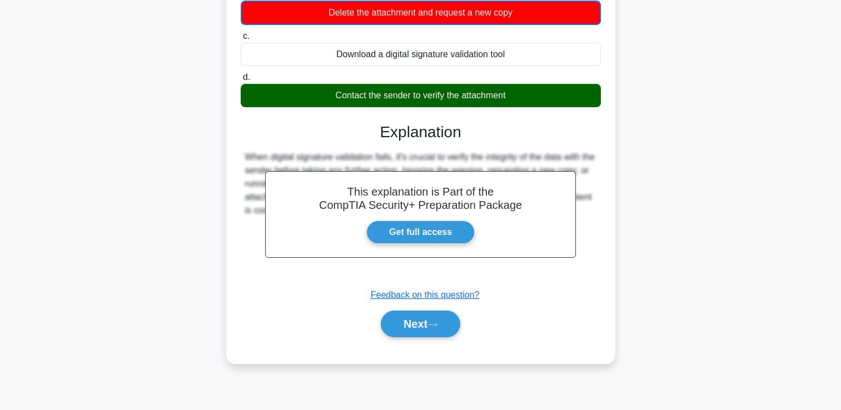
scroll to position [190, 0]
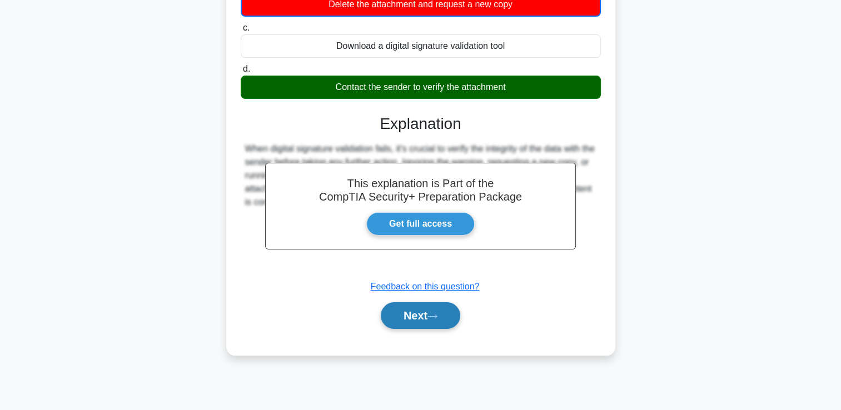
click at [412, 311] on button "Next" at bounding box center [420, 315] width 79 height 27
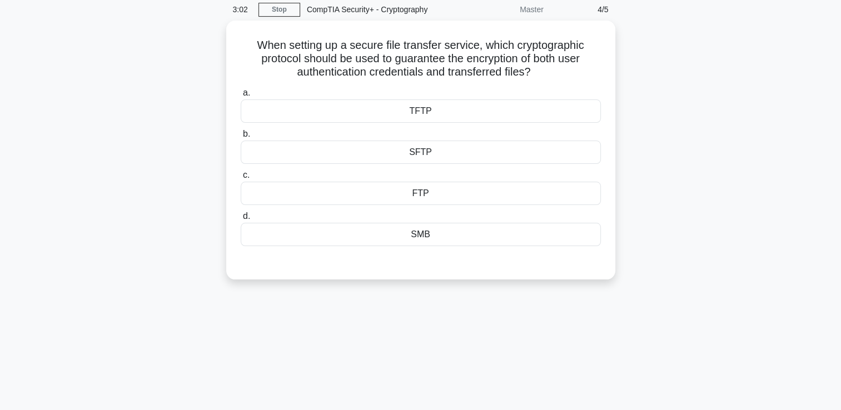
scroll to position [36, 0]
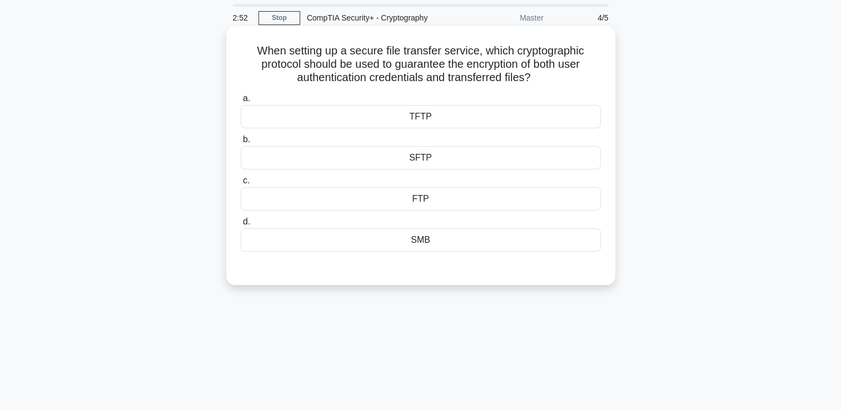
click at [529, 159] on div "SFTP" at bounding box center [421, 157] width 360 height 23
click at [241, 143] on input "b. SFTP" at bounding box center [241, 139] width 0 height 7
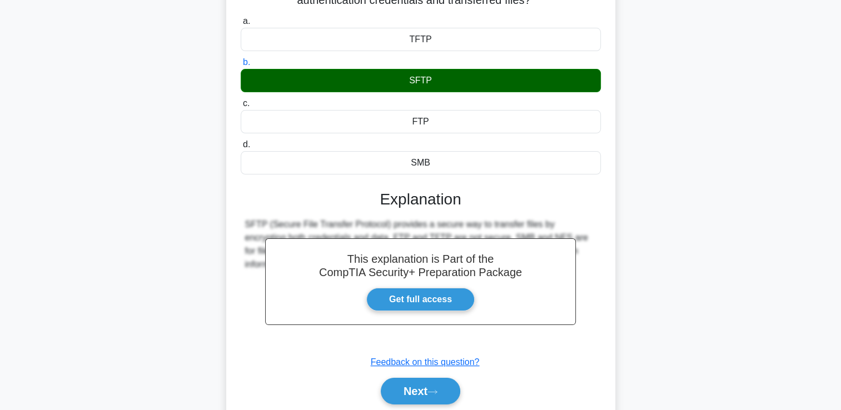
scroll to position [190, 0]
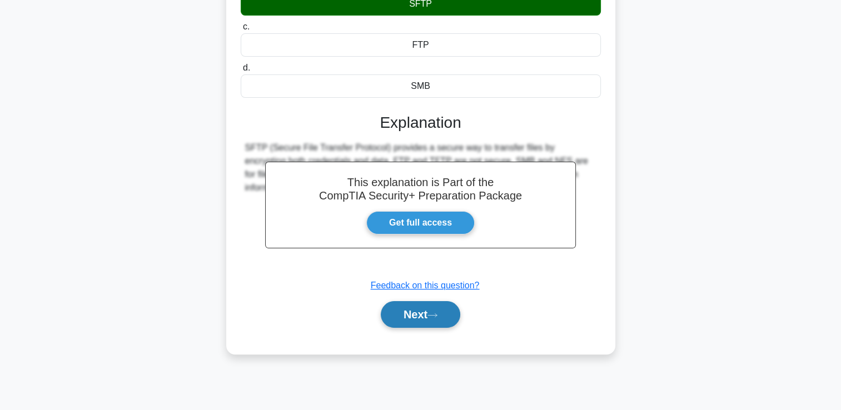
click at [414, 312] on button "Next" at bounding box center [420, 314] width 79 height 27
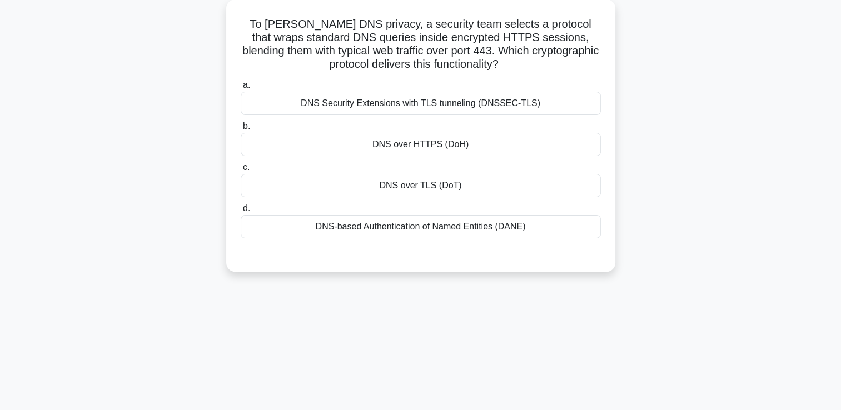
scroll to position [64, 0]
click at [434, 143] on div "DNS over HTTPS (DoH)" at bounding box center [421, 142] width 360 height 23
click at [241, 128] on input "b. DNS over HTTPS (DoH)" at bounding box center [241, 124] width 0 height 7
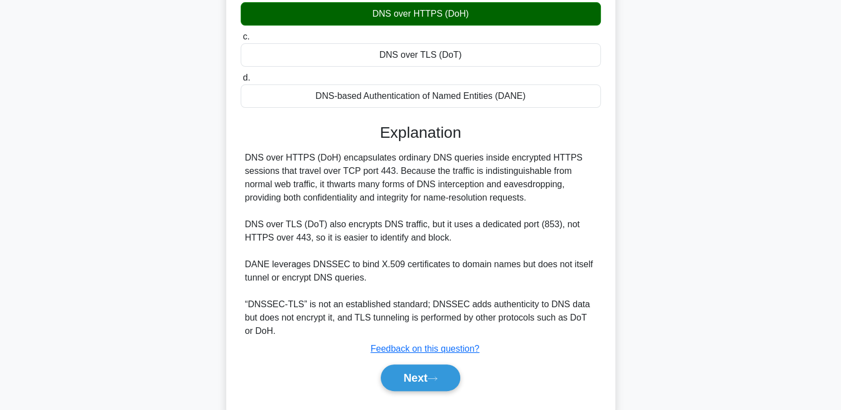
scroll to position [198, 0]
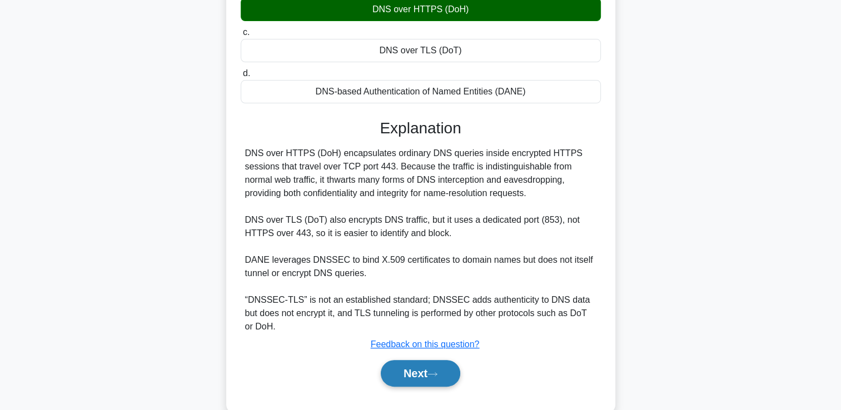
click at [414, 372] on button "Next" at bounding box center [420, 373] width 79 height 27
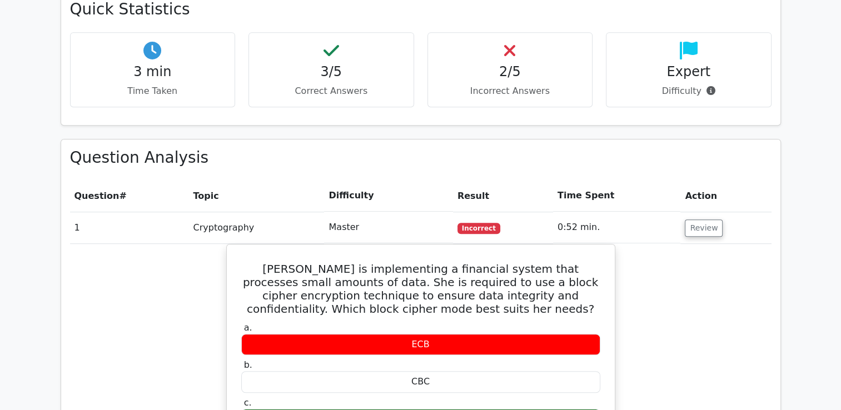
scroll to position [611, 0]
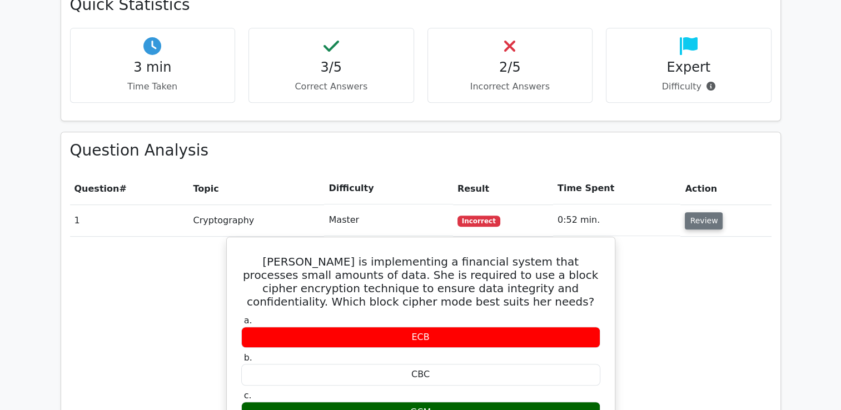
click at [691, 212] on button "Review" at bounding box center [704, 220] width 38 height 17
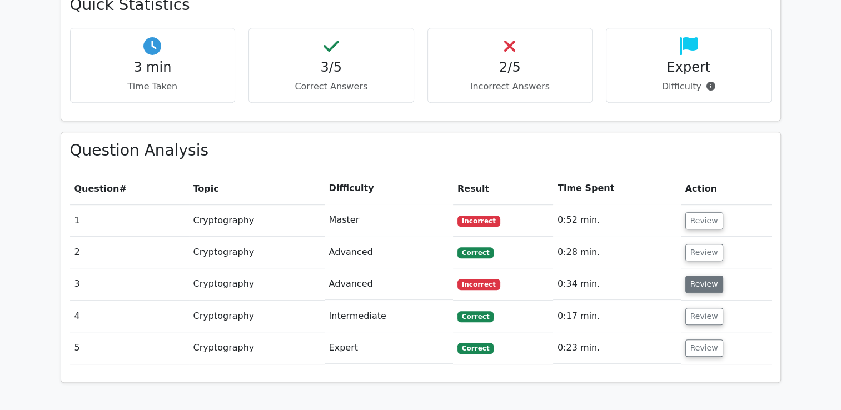
click at [697, 276] on button "Review" at bounding box center [704, 284] width 38 height 17
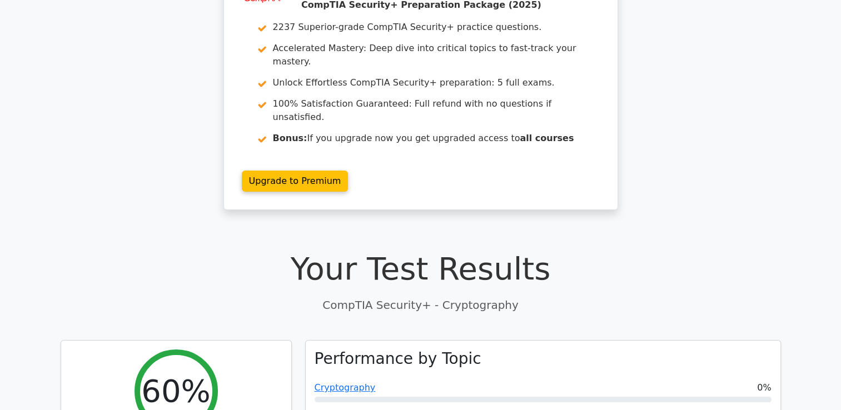
scroll to position [0, 0]
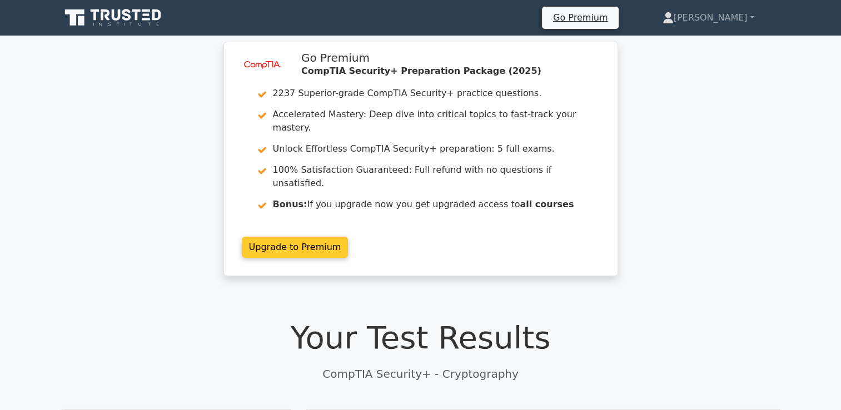
click at [303, 237] on link "Upgrade to Premium" at bounding box center [295, 247] width 107 height 21
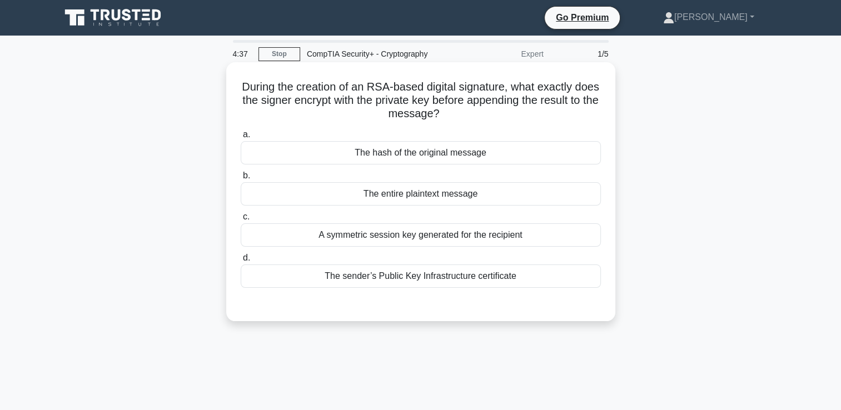
click at [414, 238] on div "A symmetric session key generated for the recipient" at bounding box center [421, 234] width 360 height 23
click at [241, 221] on input "c. A symmetric session key generated for the recipient" at bounding box center [241, 216] width 0 height 7
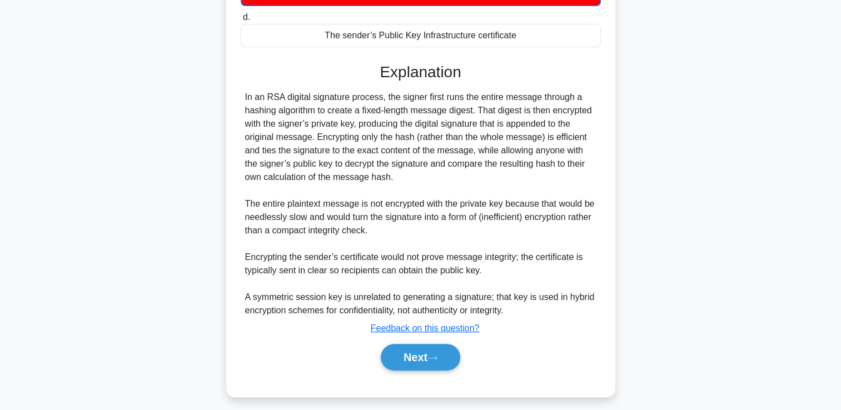
scroll to position [247, 0]
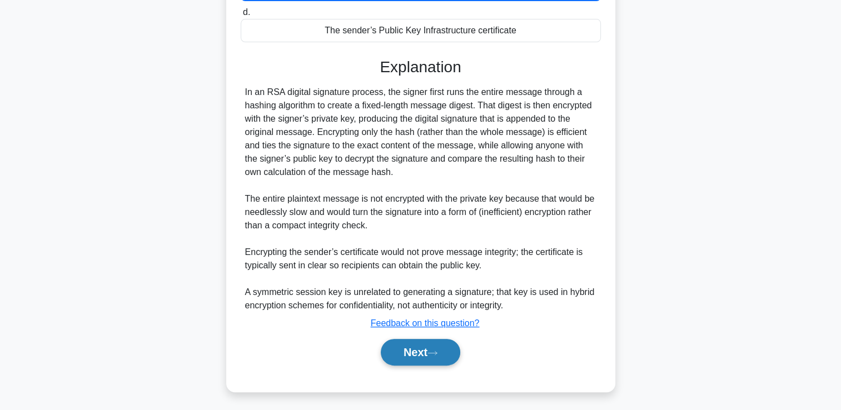
click at [397, 347] on button "Next" at bounding box center [420, 352] width 79 height 27
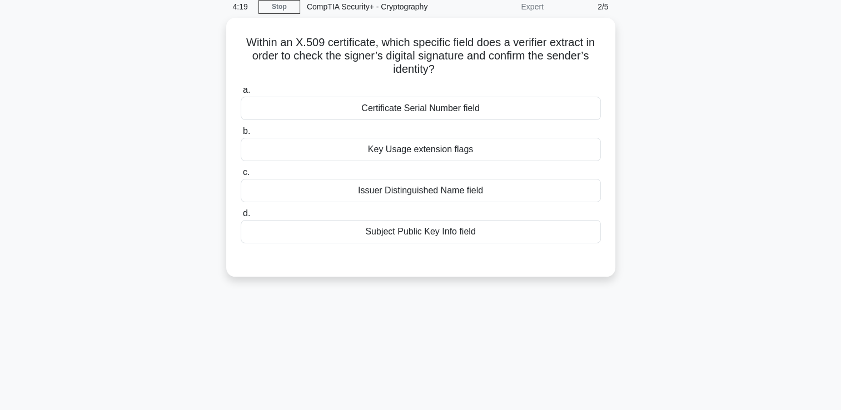
scroll to position [44, 0]
click at [385, 195] on div "Issuer Distinguished Name field" at bounding box center [421, 190] width 360 height 23
click at [241, 176] on input "c. Issuer Distinguished Name field" at bounding box center [241, 172] width 0 height 7
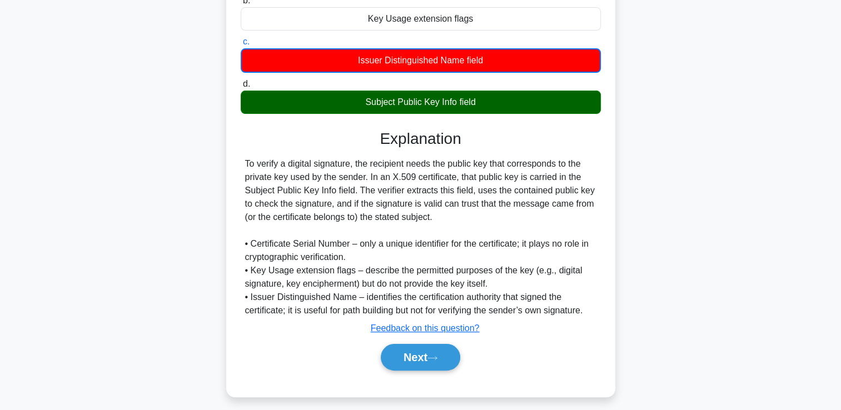
scroll to position [177, 0]
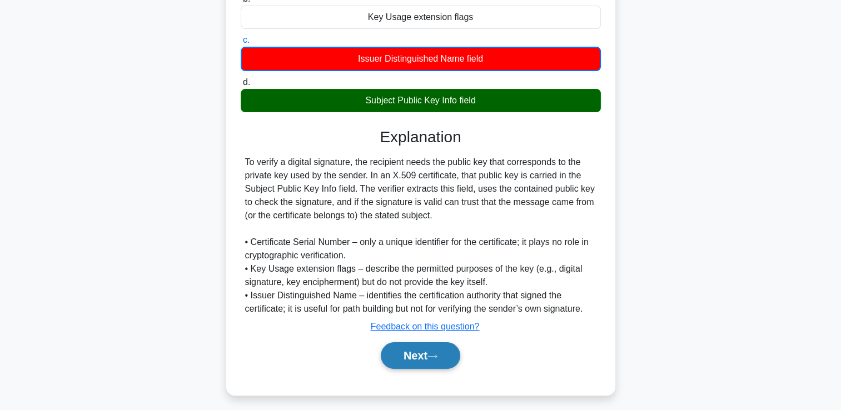
click at [433, 355] on icon at bounding box center [432, 356] width 9 height 3
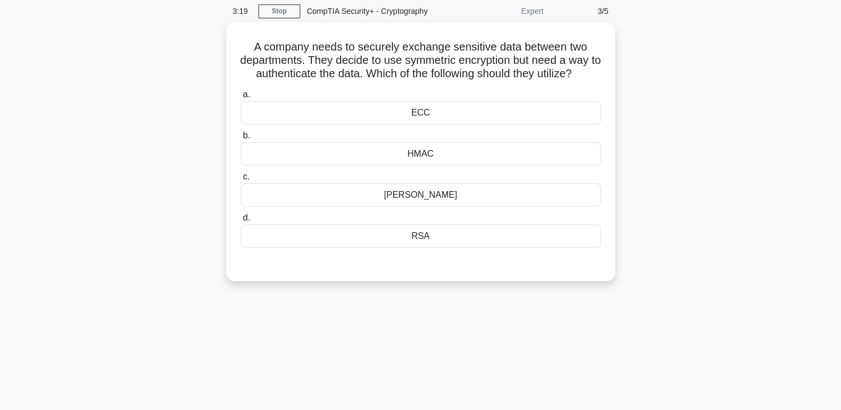
scroll to position [0, 0]
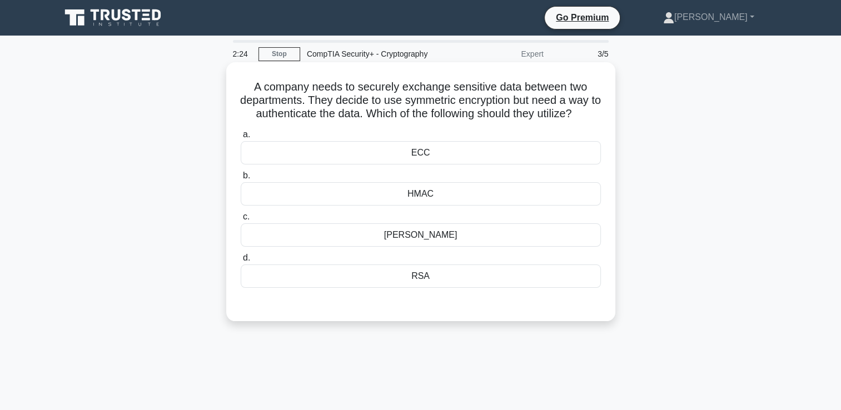
click at [393, 242] on div "Diffie-Hellman" at bounding box center [421, 234] width 360 height 23
click at [241, 221] on input "c. Diffie-Hellman" at bounding box center [241, 216] width 0 height 7
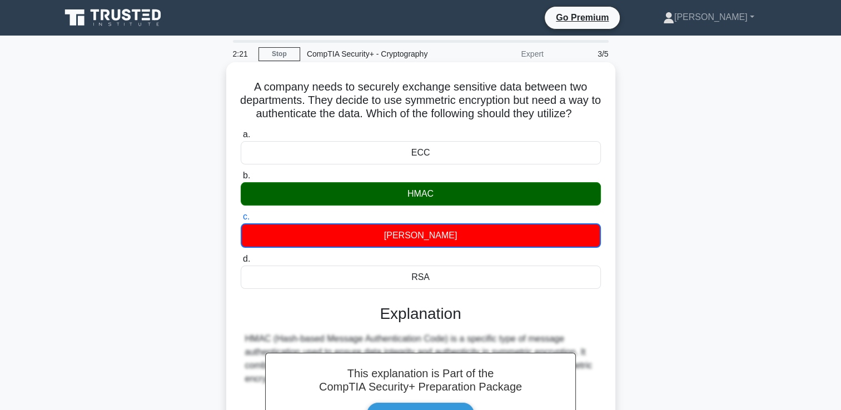
click at [241, 256] on input "d. RSA" at bounding box center [241, 259] width 0 height 7
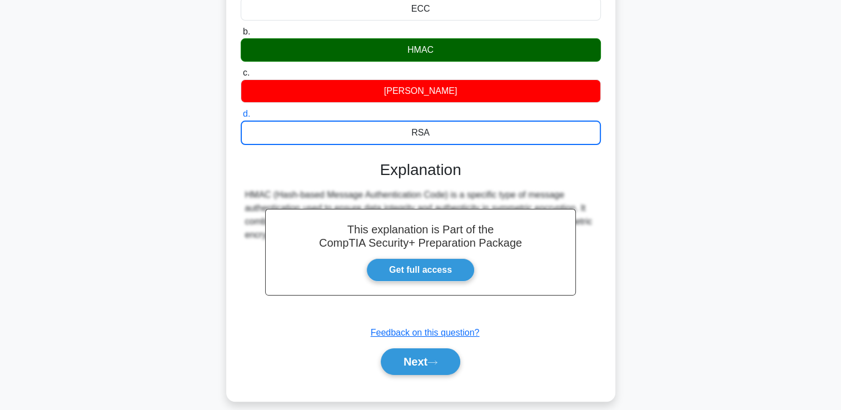
scroll to position [151, 0]
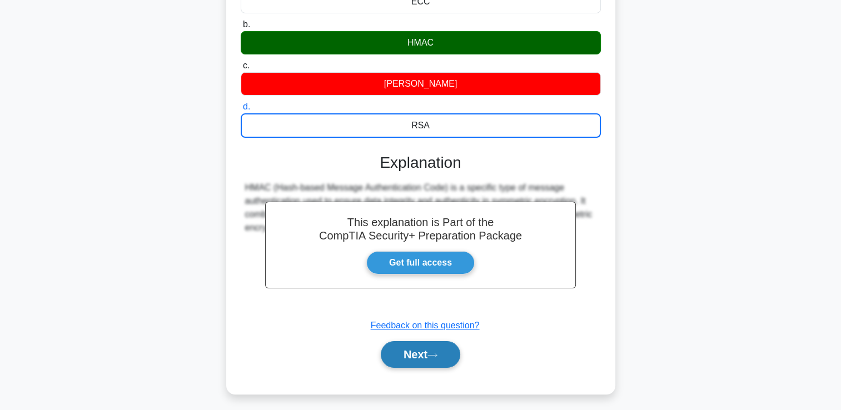
click at [406, 356] on button "Next" at bounding box center [420, 354] width 79 height 27
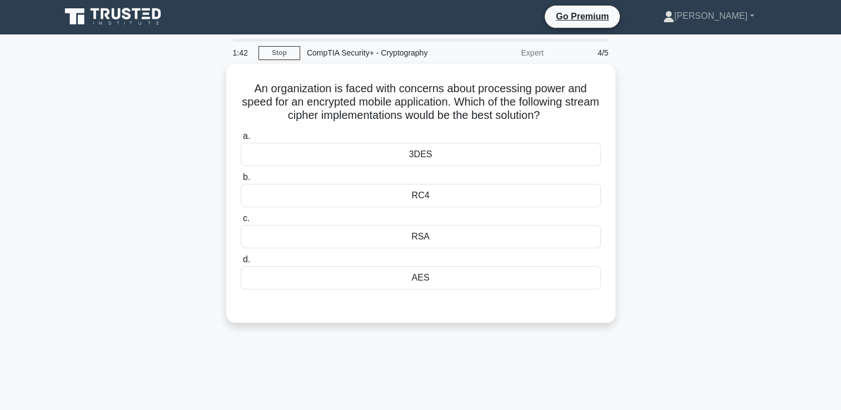
scroll to position [0, 0]
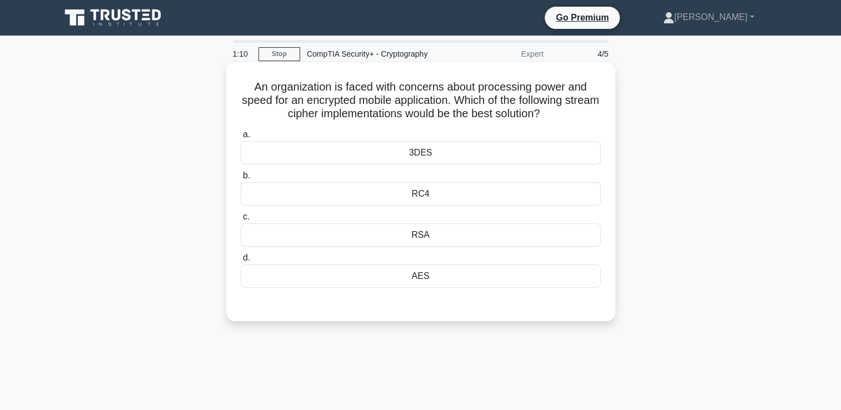
click at [376, 272] on div "AES" at bounding box center [421, 276] width 360 height 23
click at [241, 262] on input "d. AES" at bounding box center [241, 258] width 0 height 7
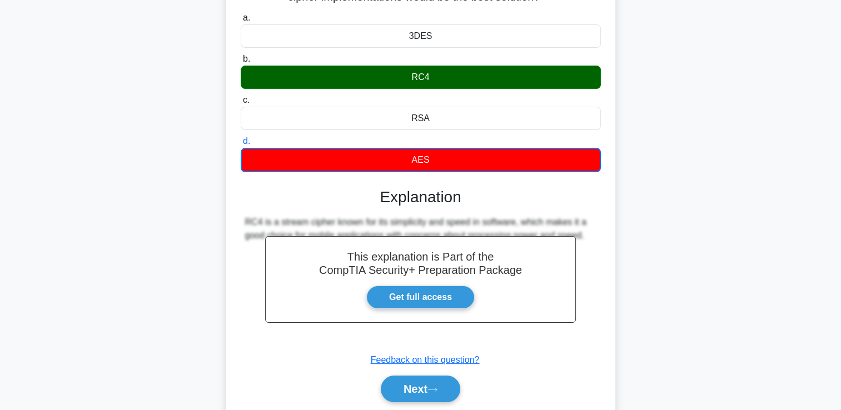
scroll to position [190, 0]
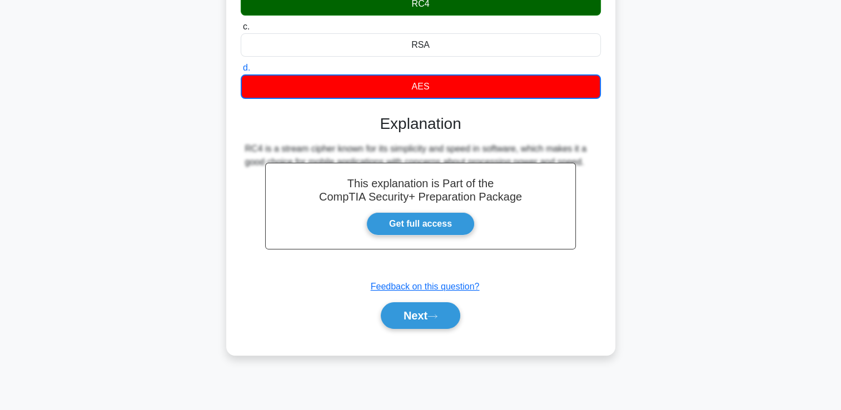
click at [433, 296] on div "This explanation is Part of the CompTIA Security+ Preparation Package Get full …" at bounding box center [421, 217] width 360 height 232
click at [427, 321] on button "Next" at bounding box center [420, 315] width 79 height 27
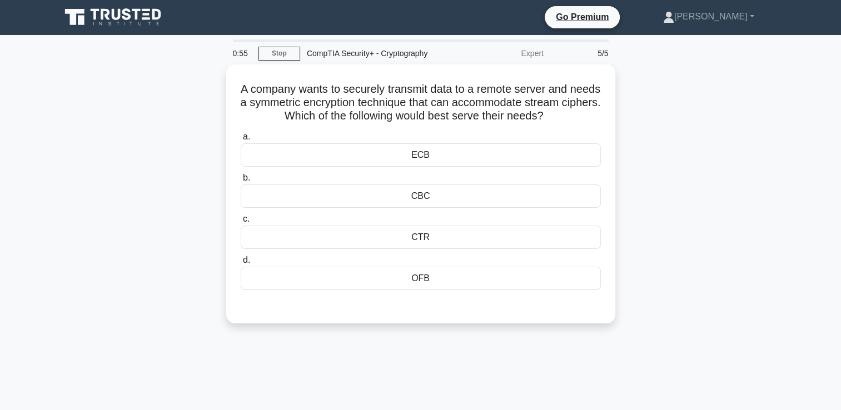
scroll to position [0, 0]
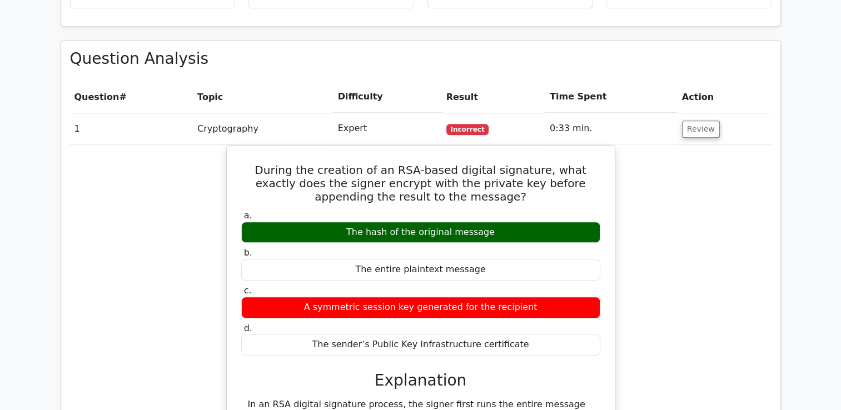
scroll to position [734, 0]
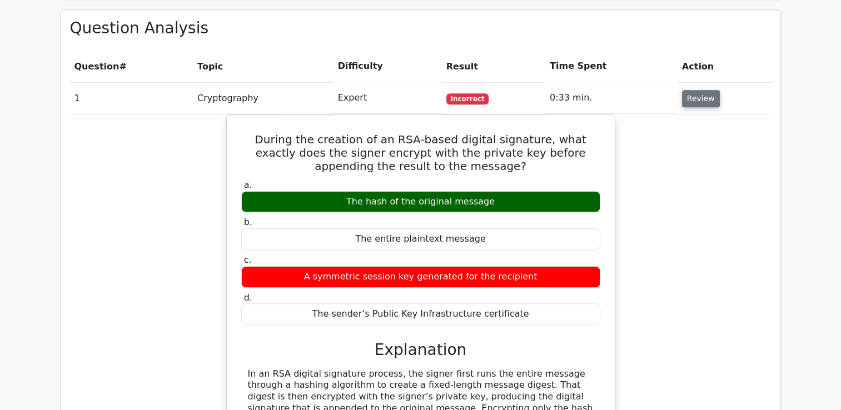
click at [700, 90] on button "Review" at bounding box center [701, 98] width 38 height 17
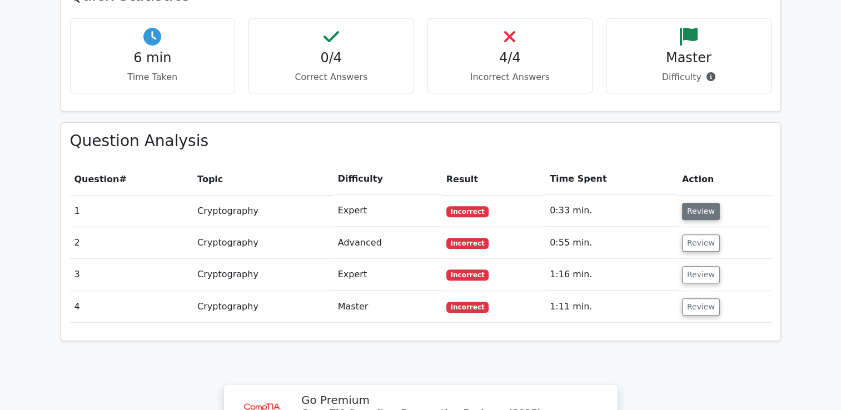
scroll to position [622, 0]
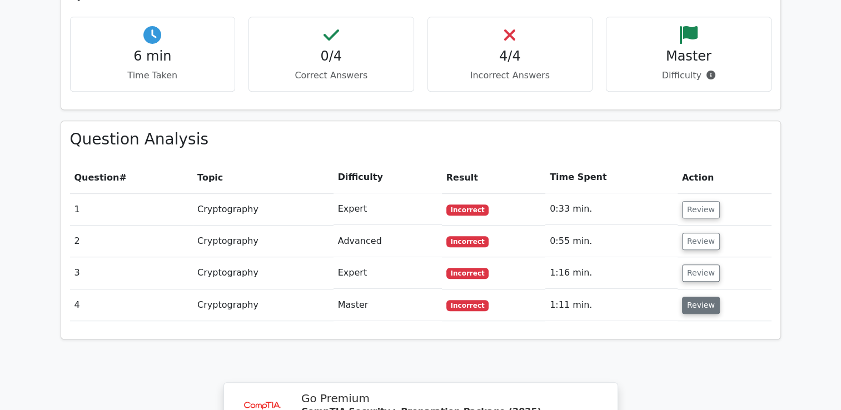
click at [700, 297] on button "Review" at bounding box center [701, 305] width 38 height 17
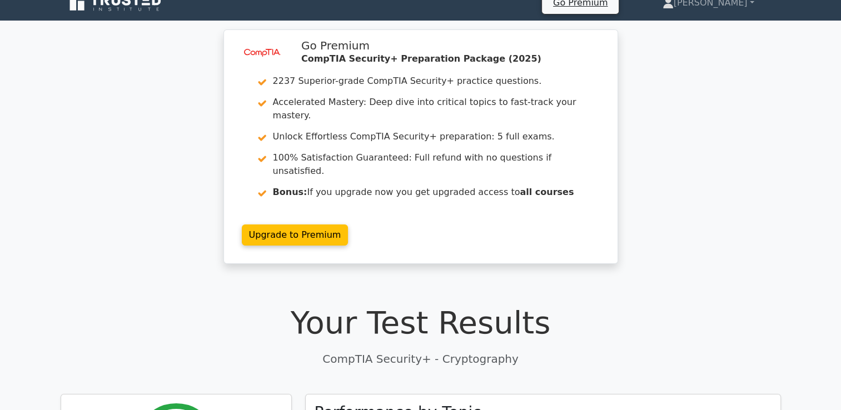
scroll to position [0, 0]
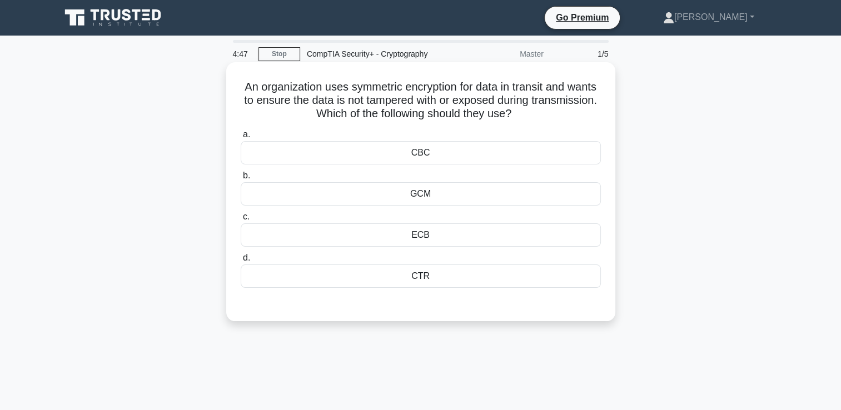
click at [414, 288] on div "a. CBC b. GCM c." at bounding box center [420, 208] width 373 height 164
click at [413, 281] on div "CTR" at bounding box center [421, 276] width 360 height 23
click at [241, 262] on input "d. CTR" at bounding box center [241, 258] width 0 height 7
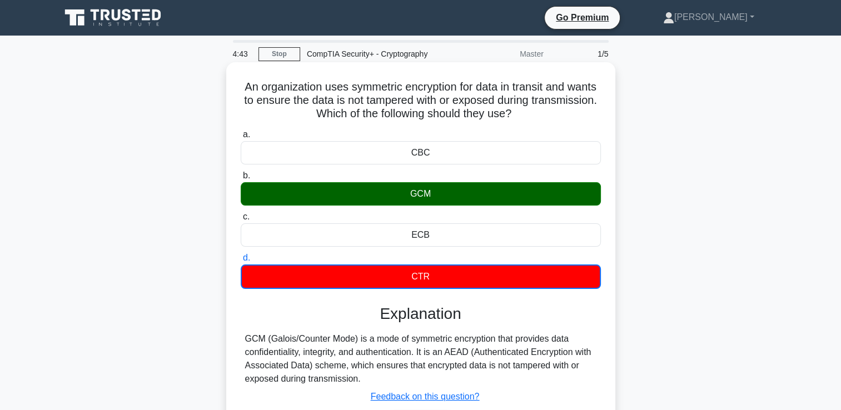
click at [241, 131] on input "a. CBC" at bounding box center [241, 134] width 0 height 7
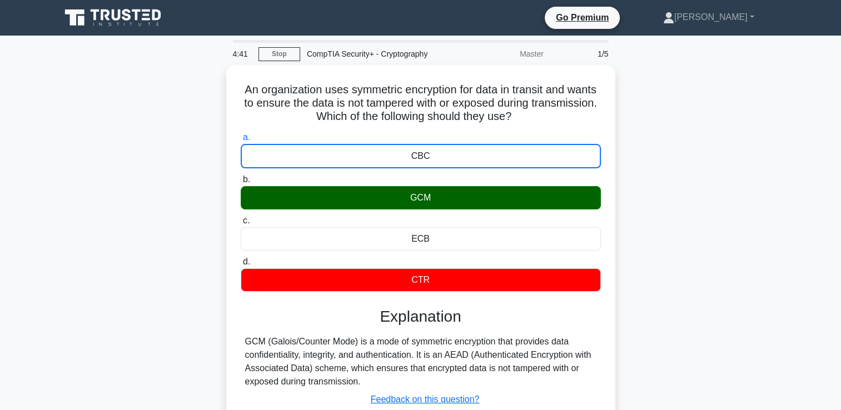
click at [716, 212] on div "An organization uses symmetric encryption for data in transit and wants to ensu…" at bounding box center [421, 273] width 734 height 416
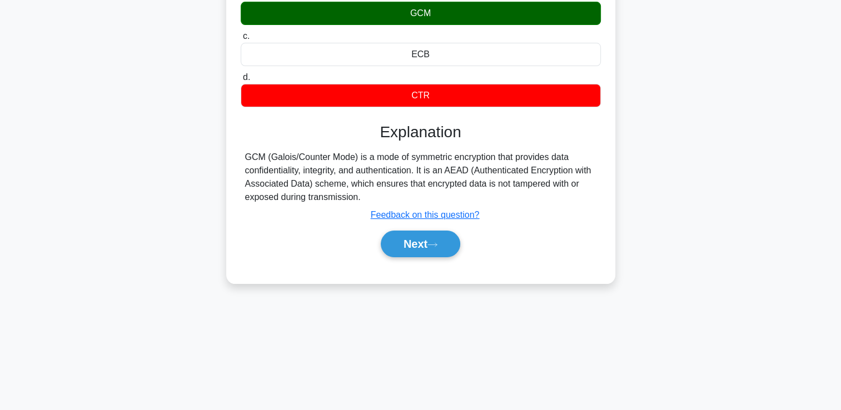
scroll to position [190, 0]
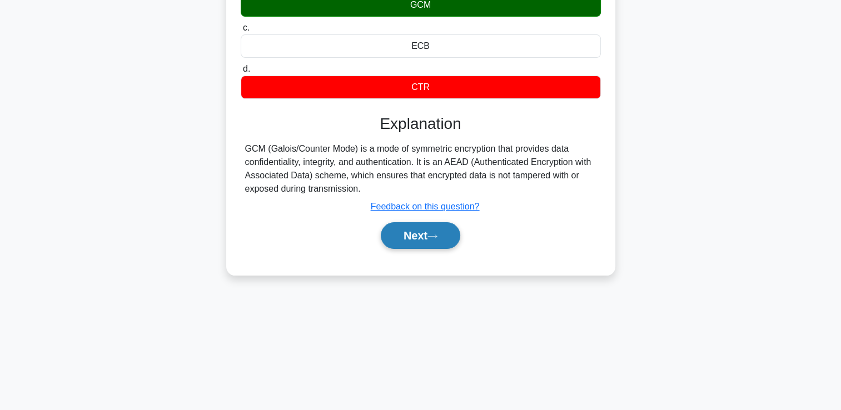
click at [435, 241] on button "Next" at bounding box center [420, 235] width 79 height 27
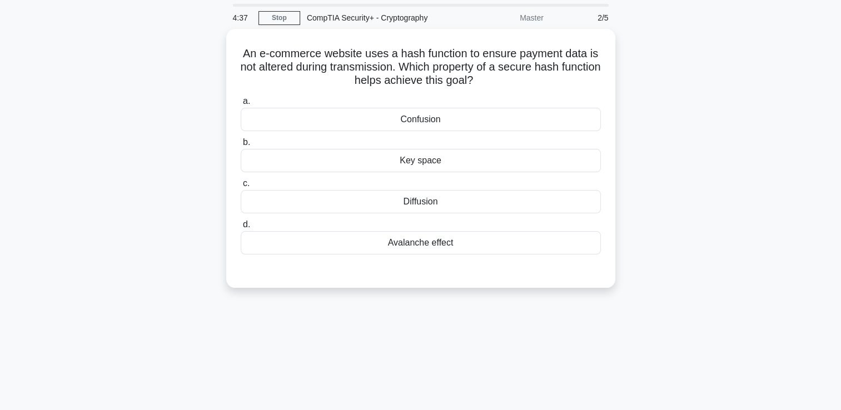
scroll to position [0, 0]
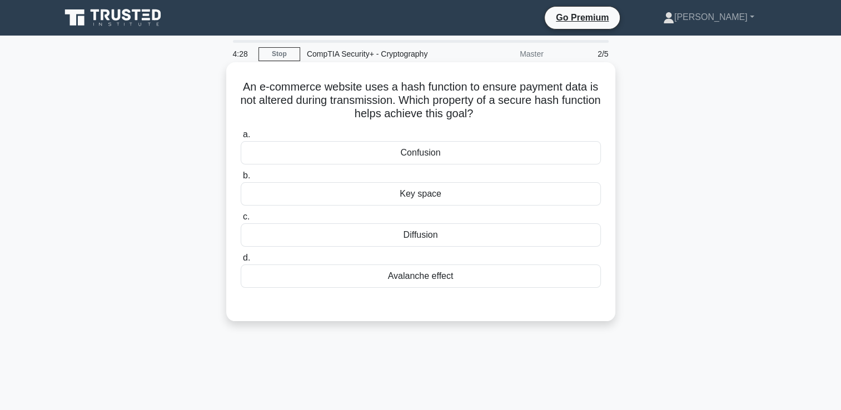
click at [431, 160] on div "Confusion" at bounding box center [421, 152] width 360 height 23
click at [241, 138] on input "a. Confusion" at bounding box center [241, 134] width 0 height 7
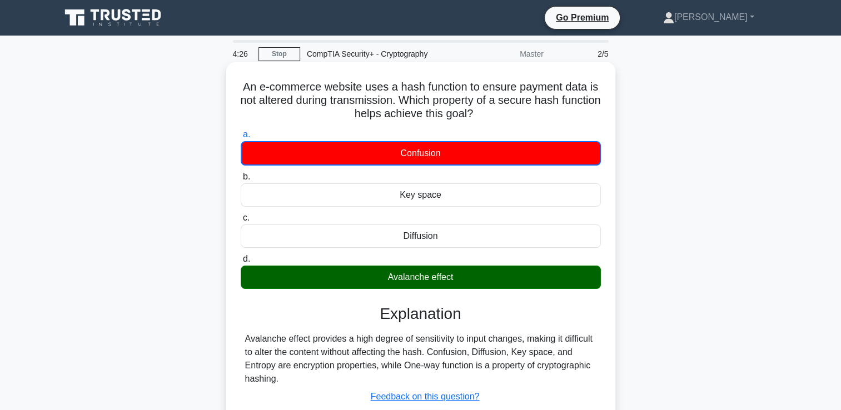
click at [241, 173] on input "b. Key space" at bounding box center [241, 176] width 0 height 7
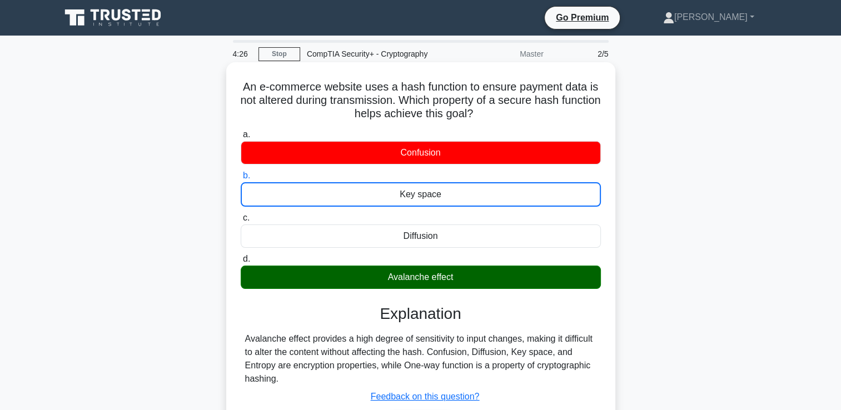
click at [241, 215] on input "c. Diffusion" at bounding box center [241, 218] width 0 height 7
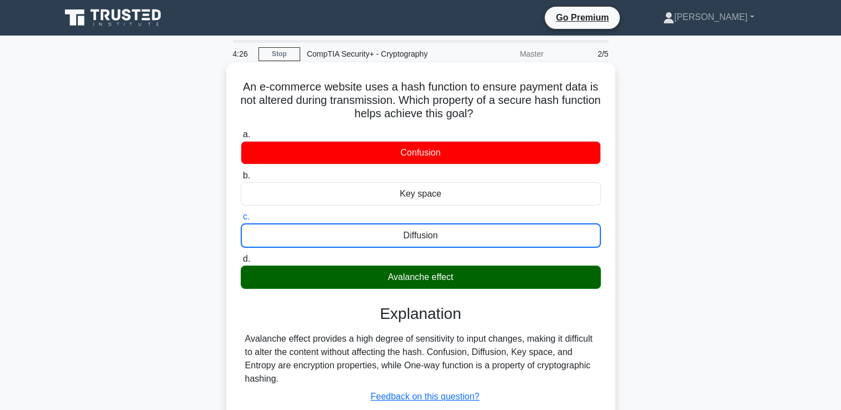
click at [241, 256] on input "d. Avalanche effect" at bounding box center [241, 259] width 0 height 7
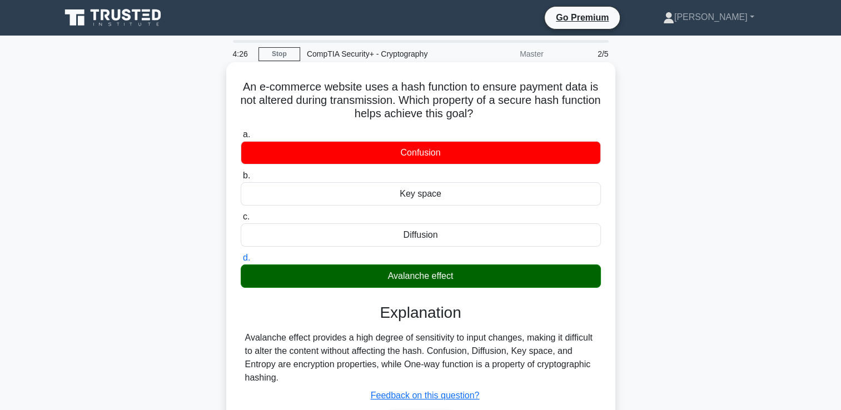
click at [241, 131] on input "a. Confusion" at bounding box center [241, 134] width 0 height 7
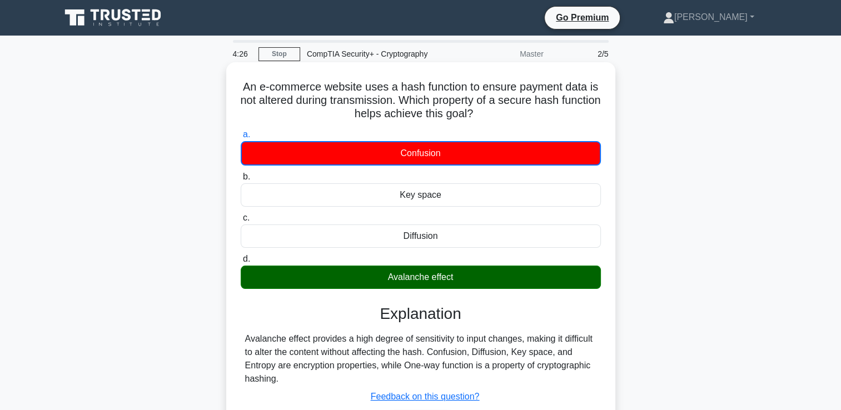
click at [241, 173] on input "b. Key space" at bounding box center [241, 176] width 0 height 7
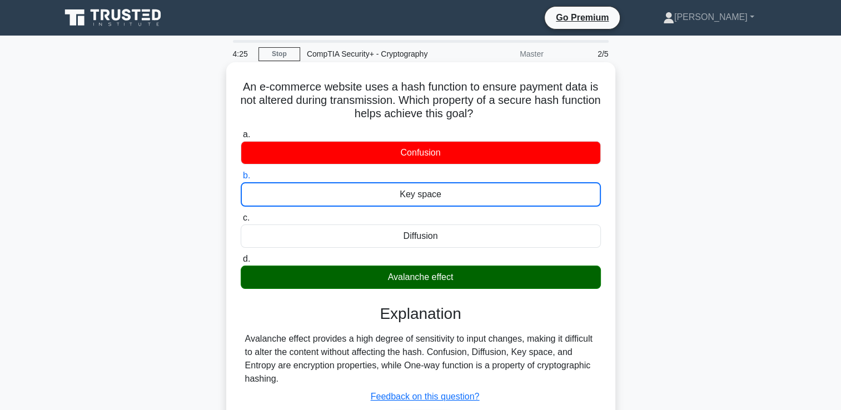
click at [241, 215] on input "c. Diffusion" at bounding box center [241, 218] width 0 height 7
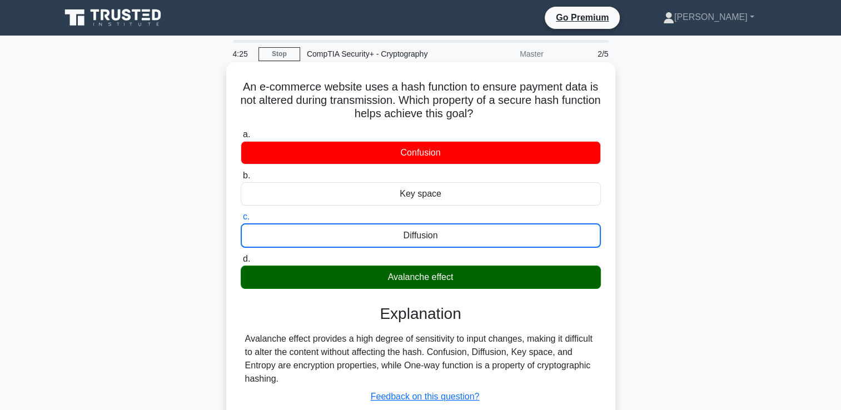
click at [241, 256] on input "d. Avalanche effect" at bounding box center [241, 259] width 0 height 7
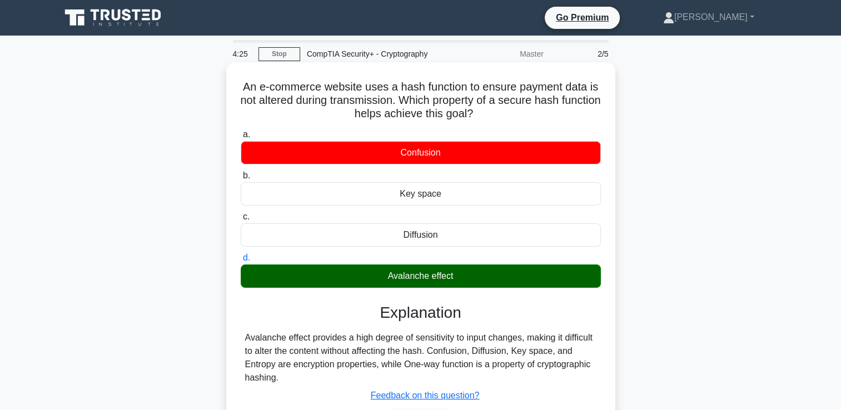
click at [241, 131] on input "a. Confusion" at bounding box center [241, 134] width 0 height 7
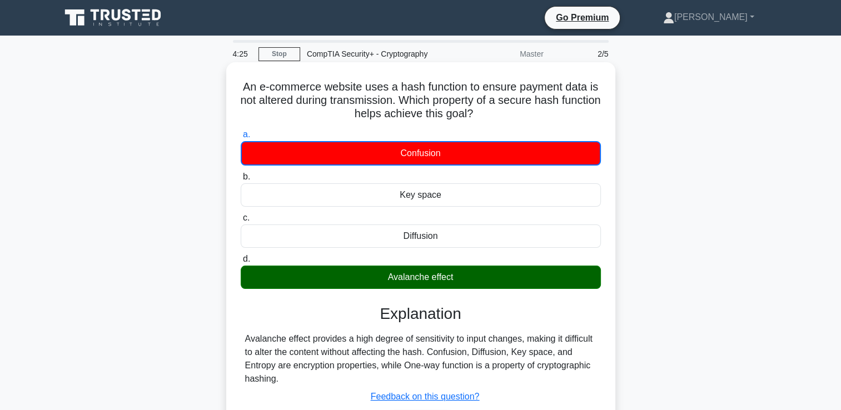
click at [241, 173] on input "b. Key space" at bounding box center [241, 176] width 0 height 7
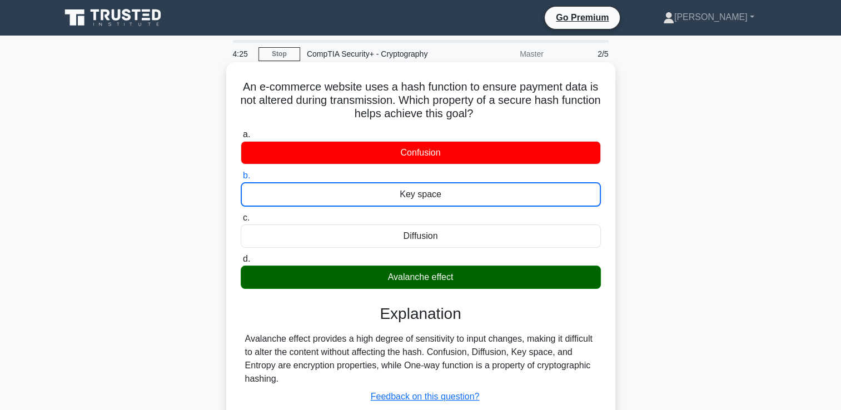
click at [241, 215] on input "c. Diffusion" at bounding box center [241, 218] width 0 height 7
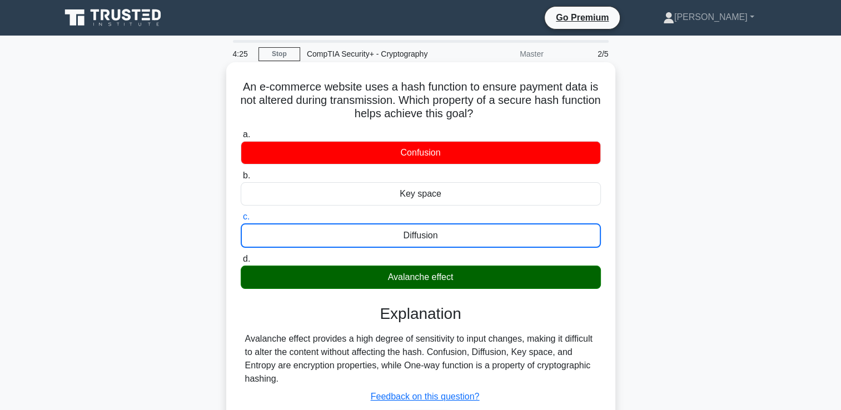
click at [241, 256] on input "d. Avalanche effect" at bounding box center [241, 259] width 0 height 7
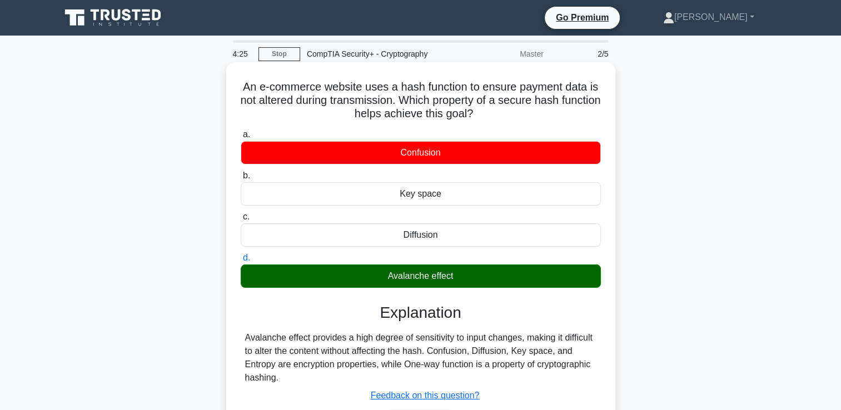
click at [241, 131] on input "a. Confusion" at bounding box center [241, 134] width 0 height 7
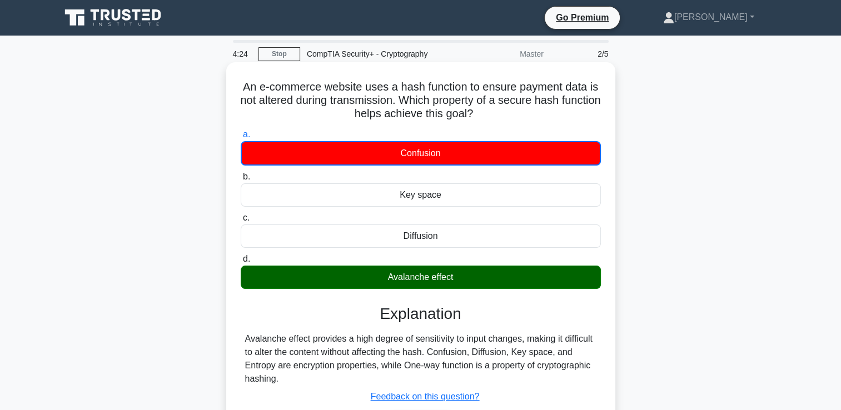
click at [241, 173] on input "b. Key space" at bounding box center [241, 176] width 0 height 7
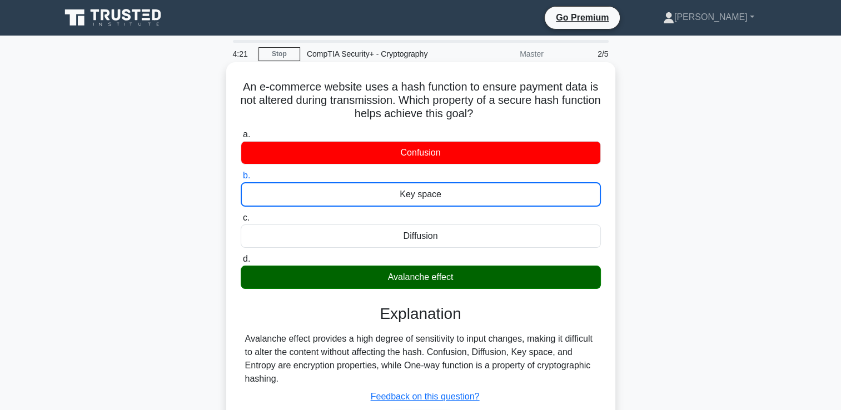
click at [286, 377] on div "Avalanche effect provides a high degree of sensitivity to input changes, making…" at bounding box center [420, 358] width 351 height 53
drag, startPoint x: 282, startPoint y: 381, endPoint x: 245, endPoint y: 340, distance: 55.9
click at [245, 340] on div "Avalanche effect provides a high degree of sensitivity to input changes, making…" at bounding box center [420, 358] width 351 height 53
copy div "Avalanche effect provides a high degree of sensitivity to input changes, making…"
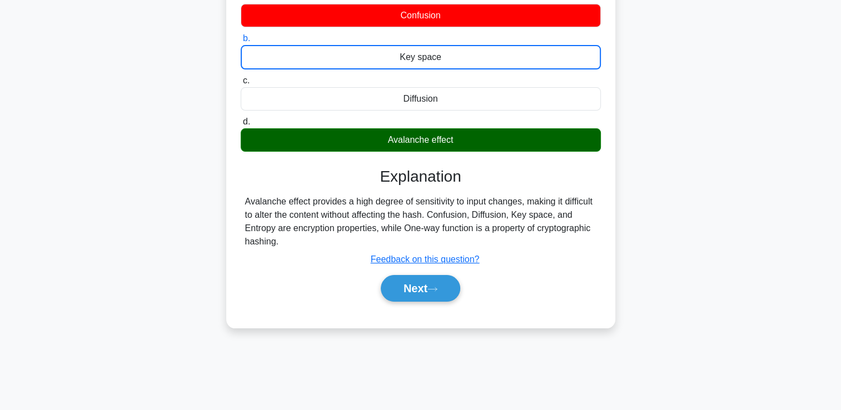
scroll to position [147, 0]
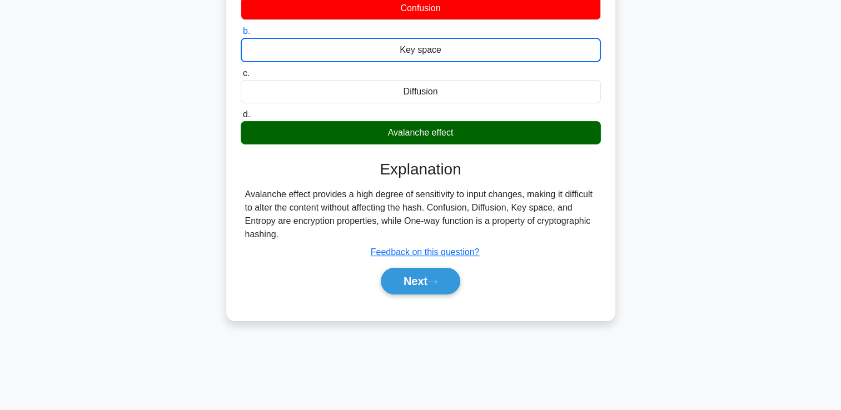
click at [121, 167] on div "An e-commerce website uses a hash function to ensure payment data is not altere…" at bounding box center [421, 126] width 734 height 416
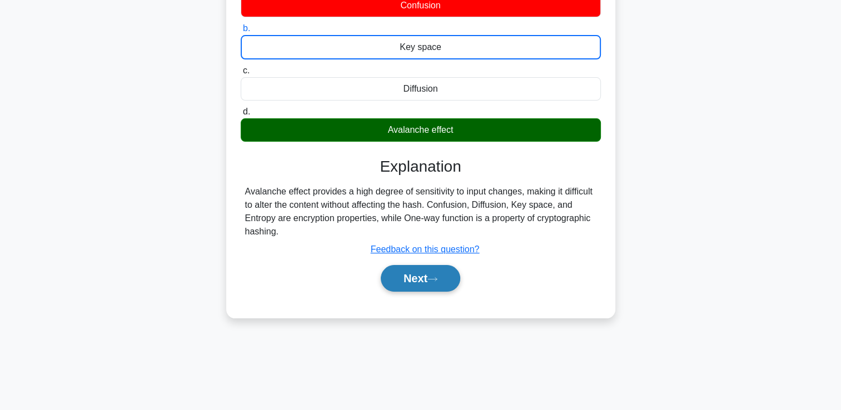
click at [411, 275] on button "Next" at bounding box center [420, 278] width 79 height 27
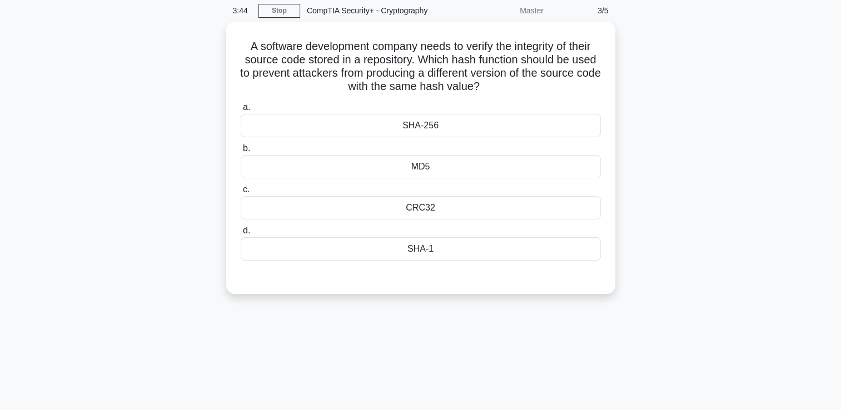
scroll to position [44, 0]
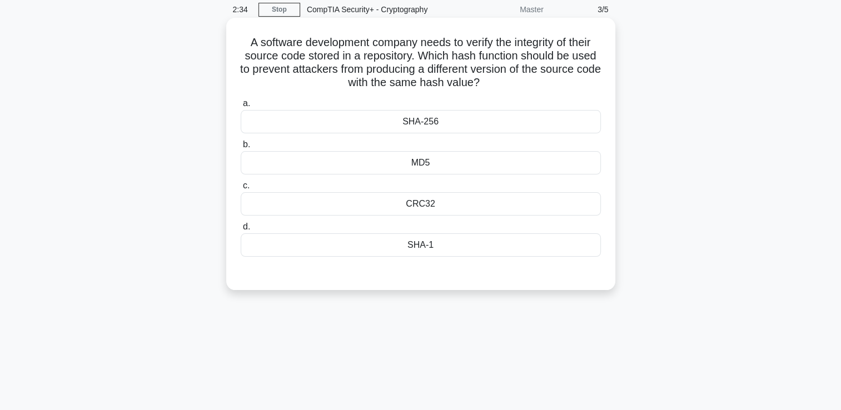
click at [467, 114] on div "SHA-256" at bounding box center [421, 121] width 360 height 23
click at [241, 107] on input "a. SHA-256" at bounding box center [241, 103] width 0 height 7
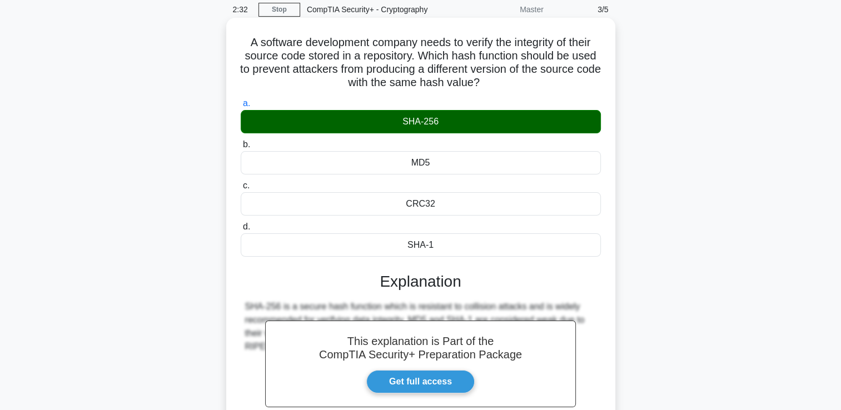
click at [241, 141] on input "b. MD5" at bounding box center [241, 144] width 0 height 7
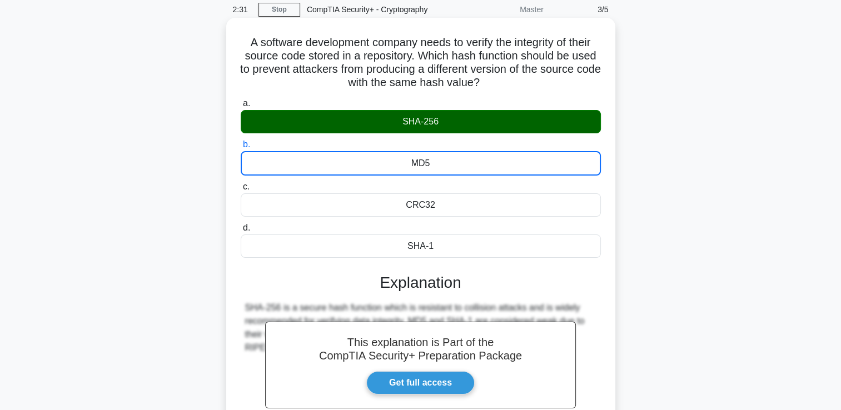
click at [241, 183] on input "c. CRC32" at bounding box center [241, 186] width 0 height 7
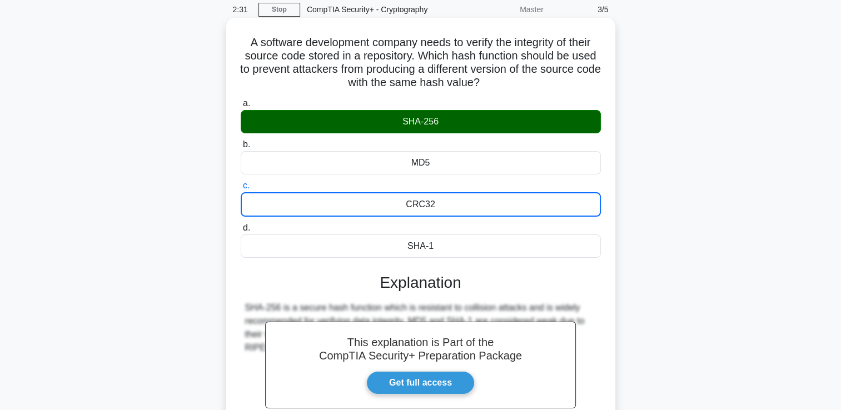
click at [241, 225] on input "d. SHA-1" at bounding box center [241, 228] width 0 height 7
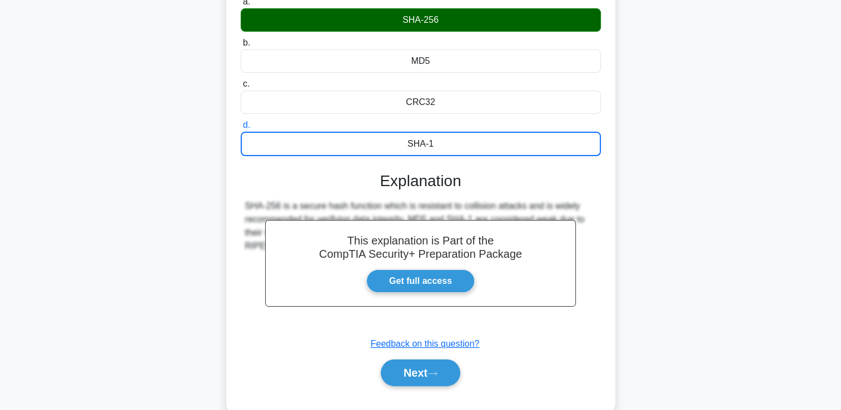
scroll to position [150, 0]
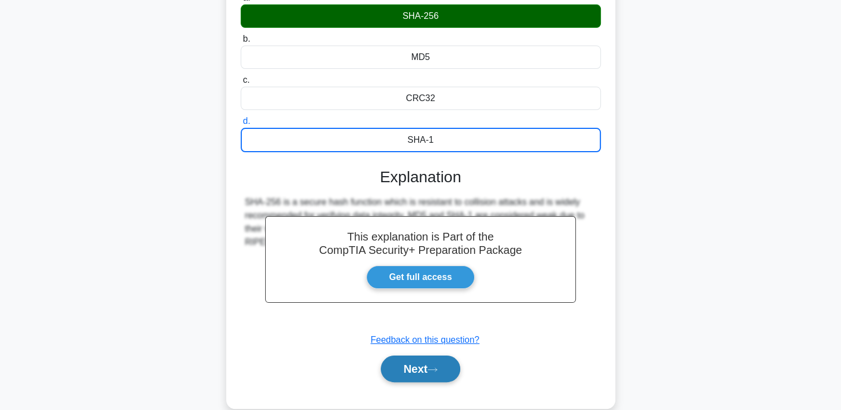
click at [410, 368] on button "Next" at bounding box center [420, 369] width 79 height 27
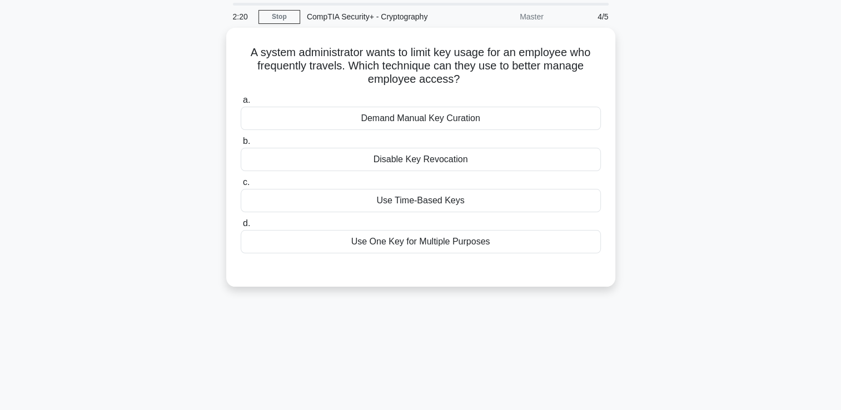
scroll to position [38, 0]
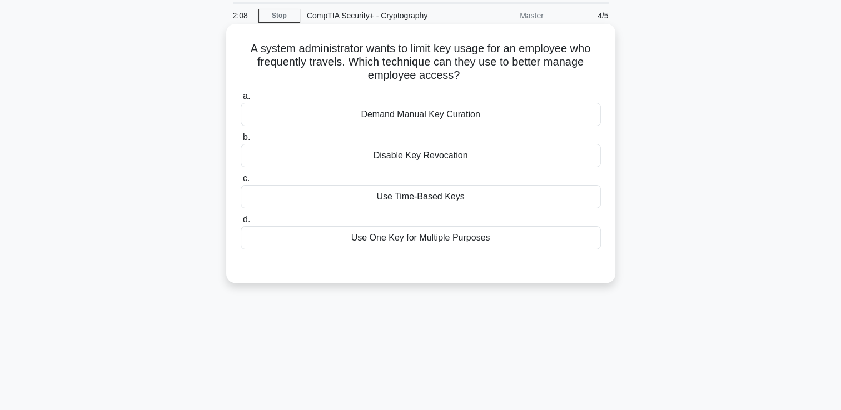
click at [436, 197] on div "Use Time-Based Keys" at bounding box center [421, 196] width 360 height 23
click at [241, 182] on input "c. Use Time-Based Keys" at bounding box center [241, 178] width 0 height 7
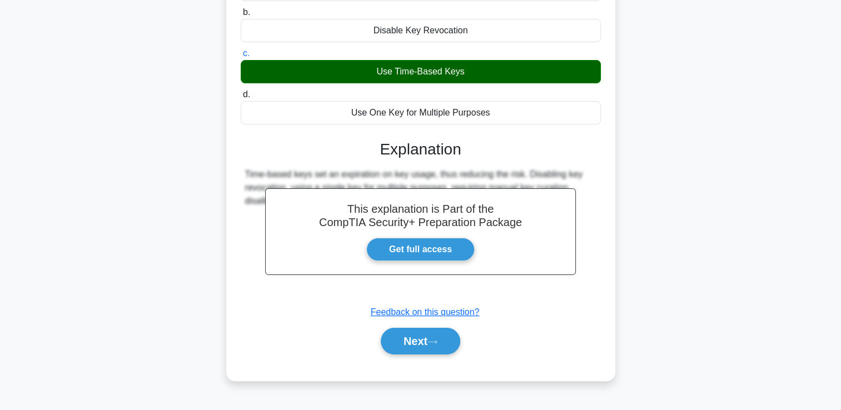
scroll to position [190, 0]
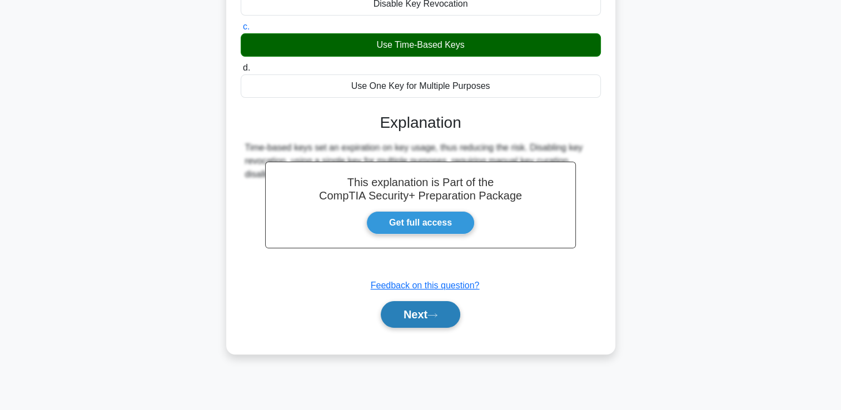
click at [430, 313] on button "Next" at bounding box center [420, 314] width 79 height 27
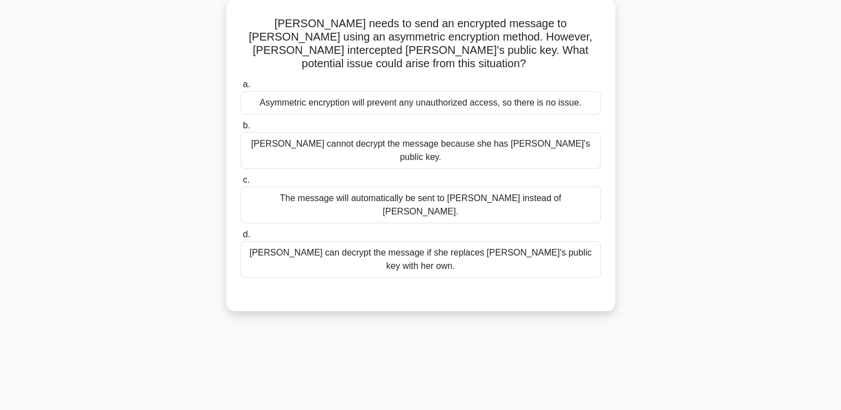
scroll to position [66, 0]
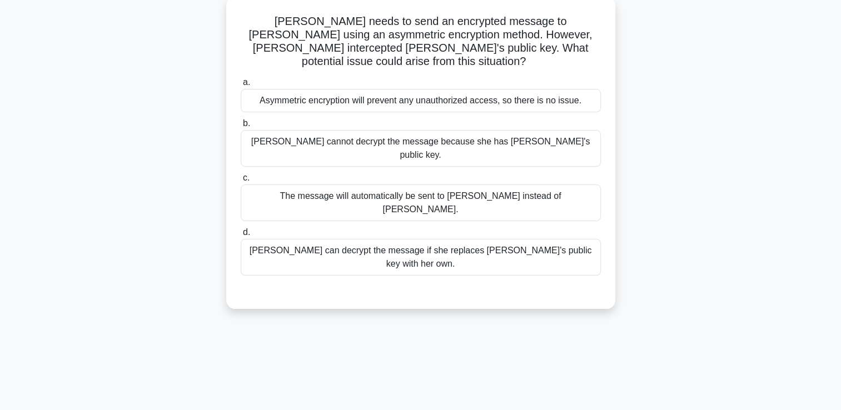
click at [481, 137] on div "Eve cannot decrypt the message because she has Bob's public key." at bounding box center [421, 148] width 360 height 37
click at [241, 127] on input "b. Eve cannot decrypt the message because she has Bob's public key." at bounding box center [241, 123] width 0 height 7
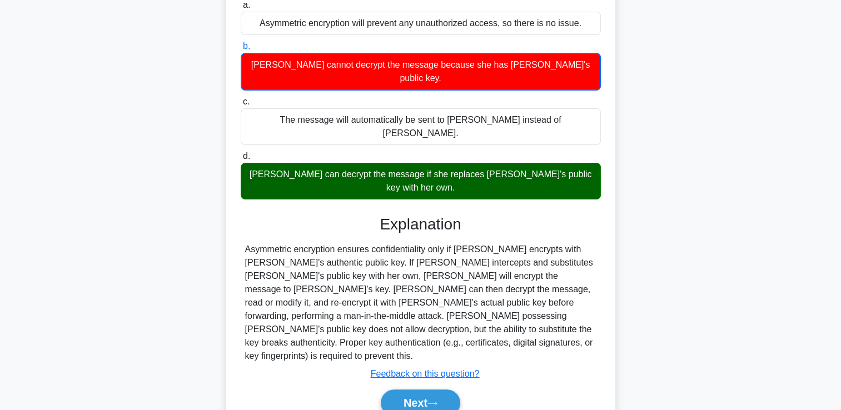
scroll to position [156, 0]
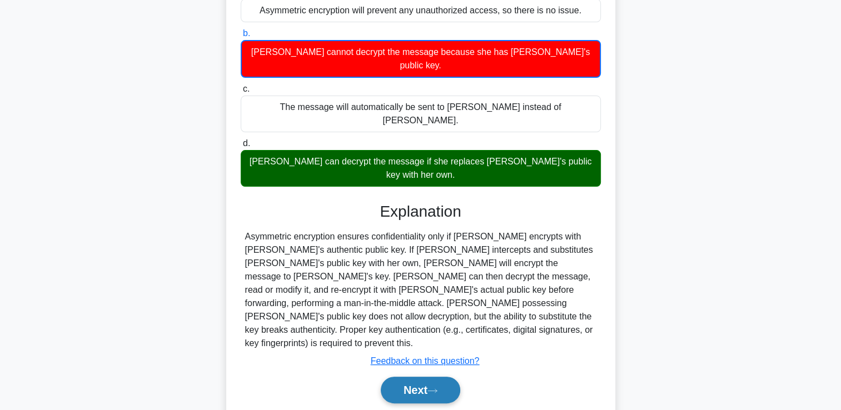
click at [437, 377] on button "Next" at bounding box center [420, 390] width 79 height 27
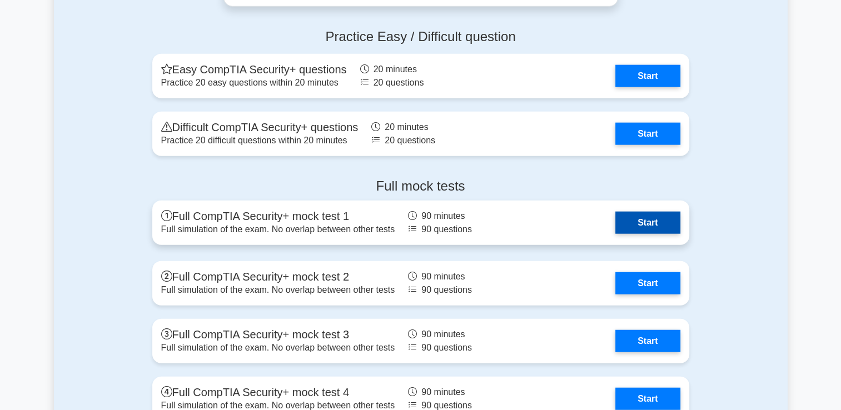
scroll to position [2612, 0]
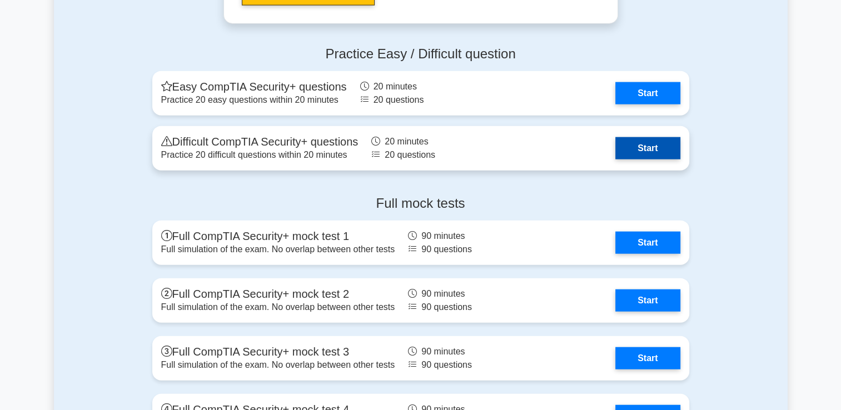
click at [649, 148] on link "Start" at bounding box center [647, 148] width 64 height 22
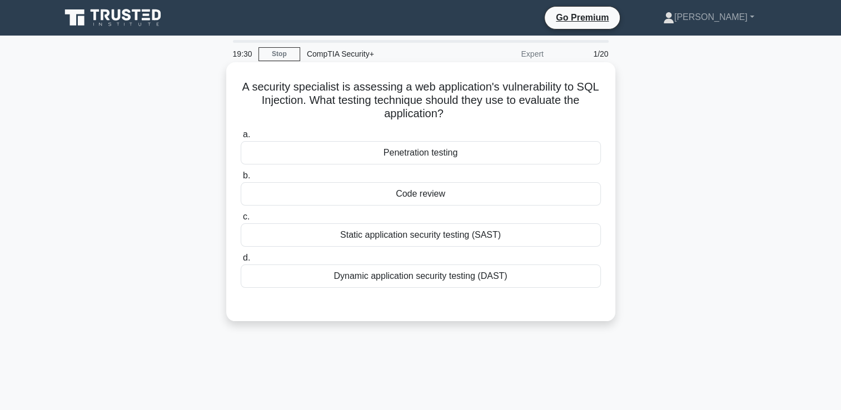
click at [347, 280] on div "Dynamic application security testing (DAST)" at bounding box center [421, 276] width 360 height 23
click at [241, 262] on input "d. Dynamic application security testing (DAST)" at bounding box center [241, 258] width 0 height 7
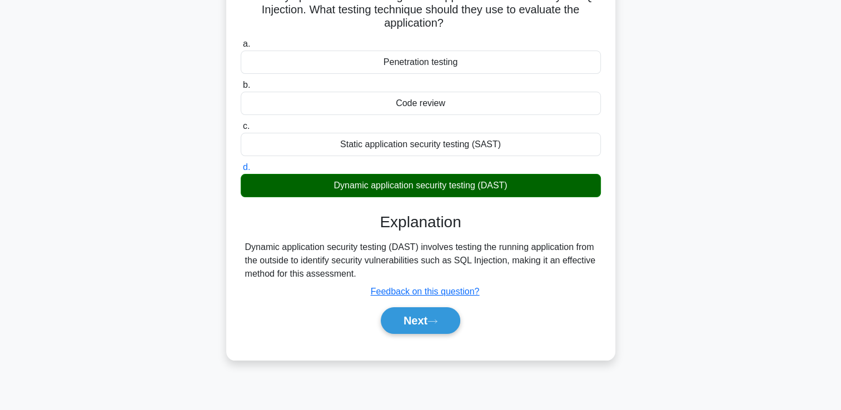
scroll to position [111, 0]
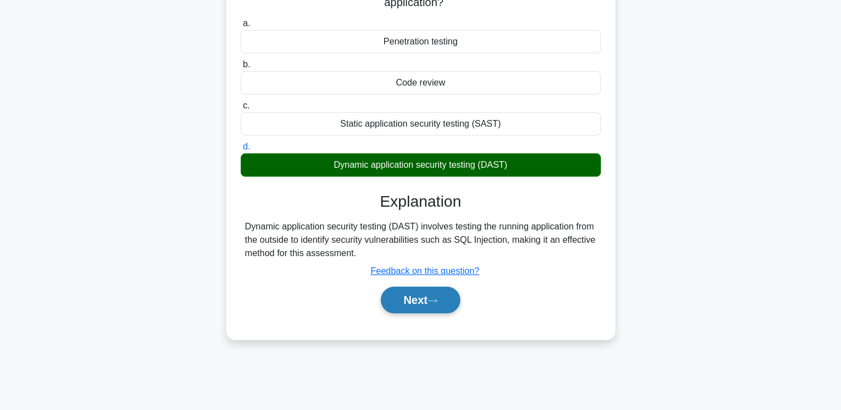
click at [408, 303] on button "Next" at bounding box center [420, 300] width 79 height 27
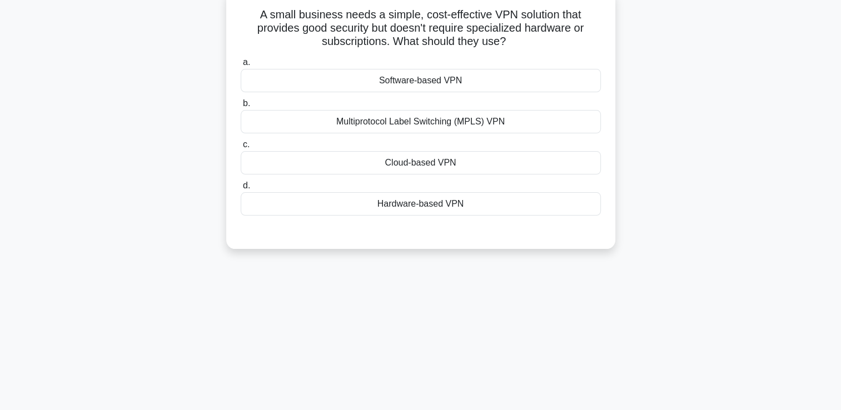
scroll to position [56, 0]
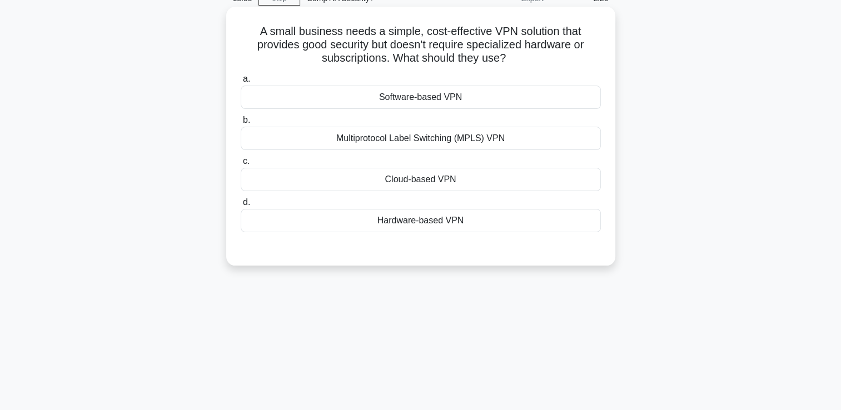
click at [412, 190] on div "Cloud-based VPN" at bounding box center [421, 179] width 360 height 23
click at [241, 165] on input "c. Cloud-based VPN" at bounding box center [241, 161] width 0 height 7
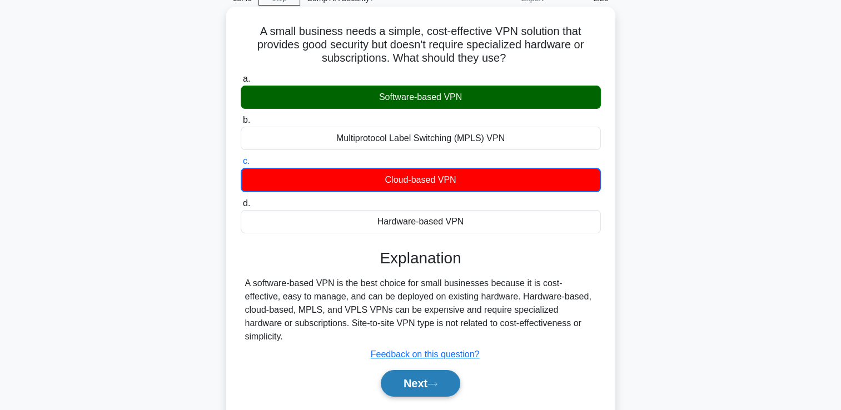
click at [406, 376] on button "Next" at bounding box center [420, 383] width 79 height 27
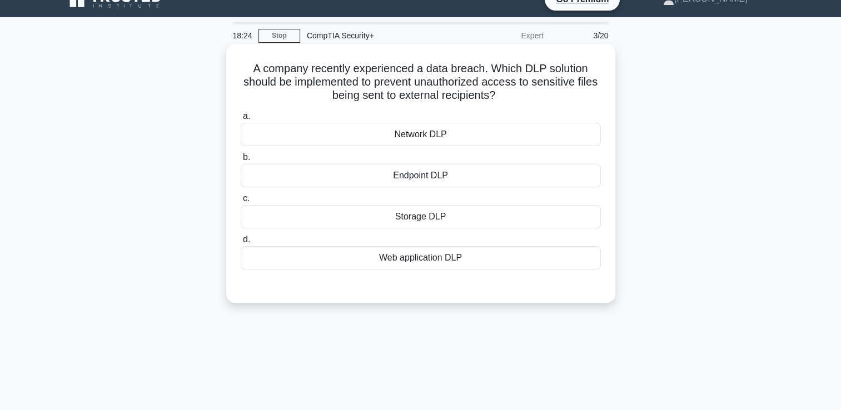
scroll to position [0, 0]
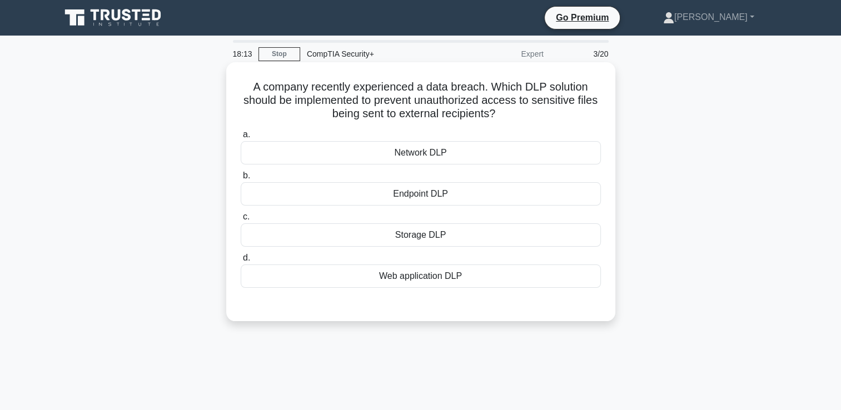
click at [404, 239] on div "Storage DLP" at bounding box center [421, 234] width 360 height 23
click at [241, 221] on input "c. Storage DLP" at bounding box center [241, 216] width 0 height 7
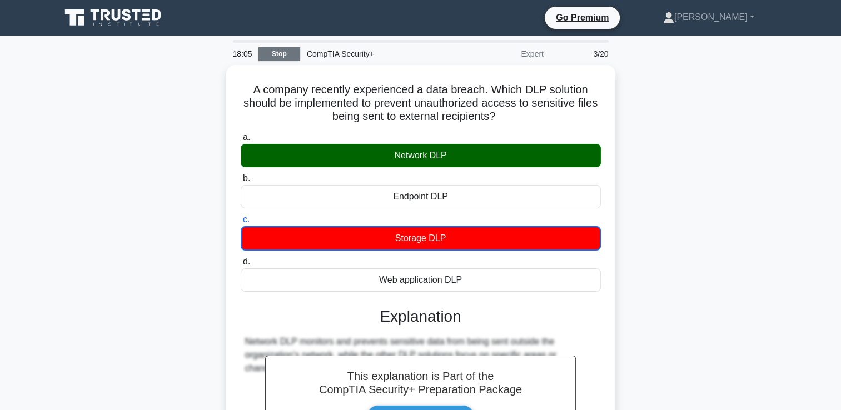
click at [273, 56] on link "Stop" at bounding box center [279, 54] width 42 height 14
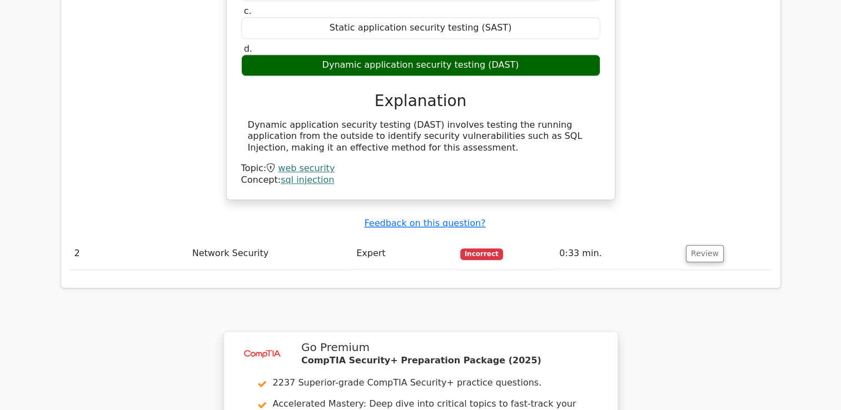
scroll to position [1000, 0]
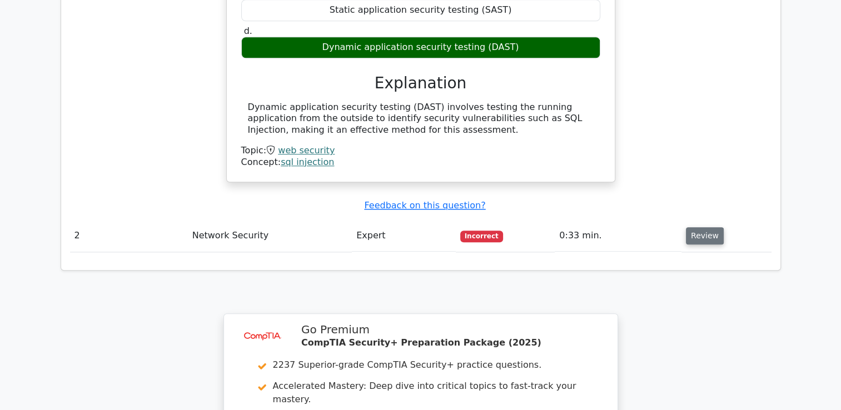
click at [699, 227] on button "Review" at bounding box center [705, 235] width 38 height 17
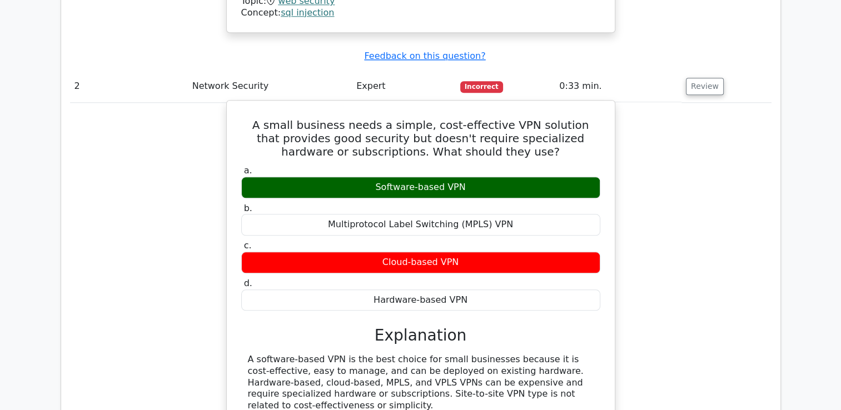
scroll to position [1167, 0]
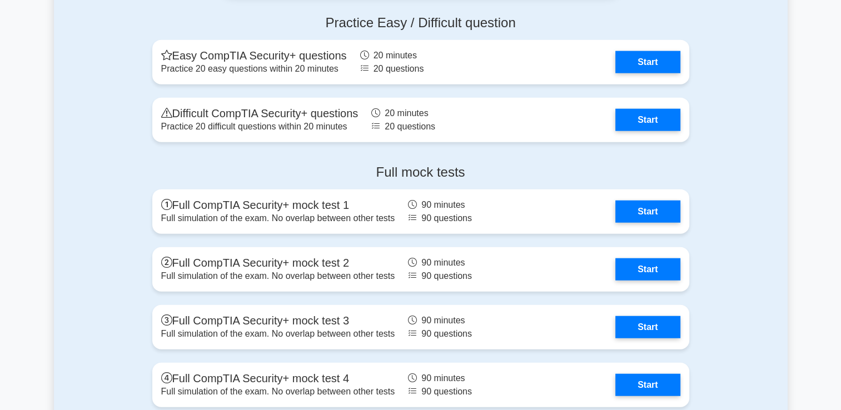
scroll to position [2668, 0]
